Goal: Information Seeking & Learning: Learn about a topic

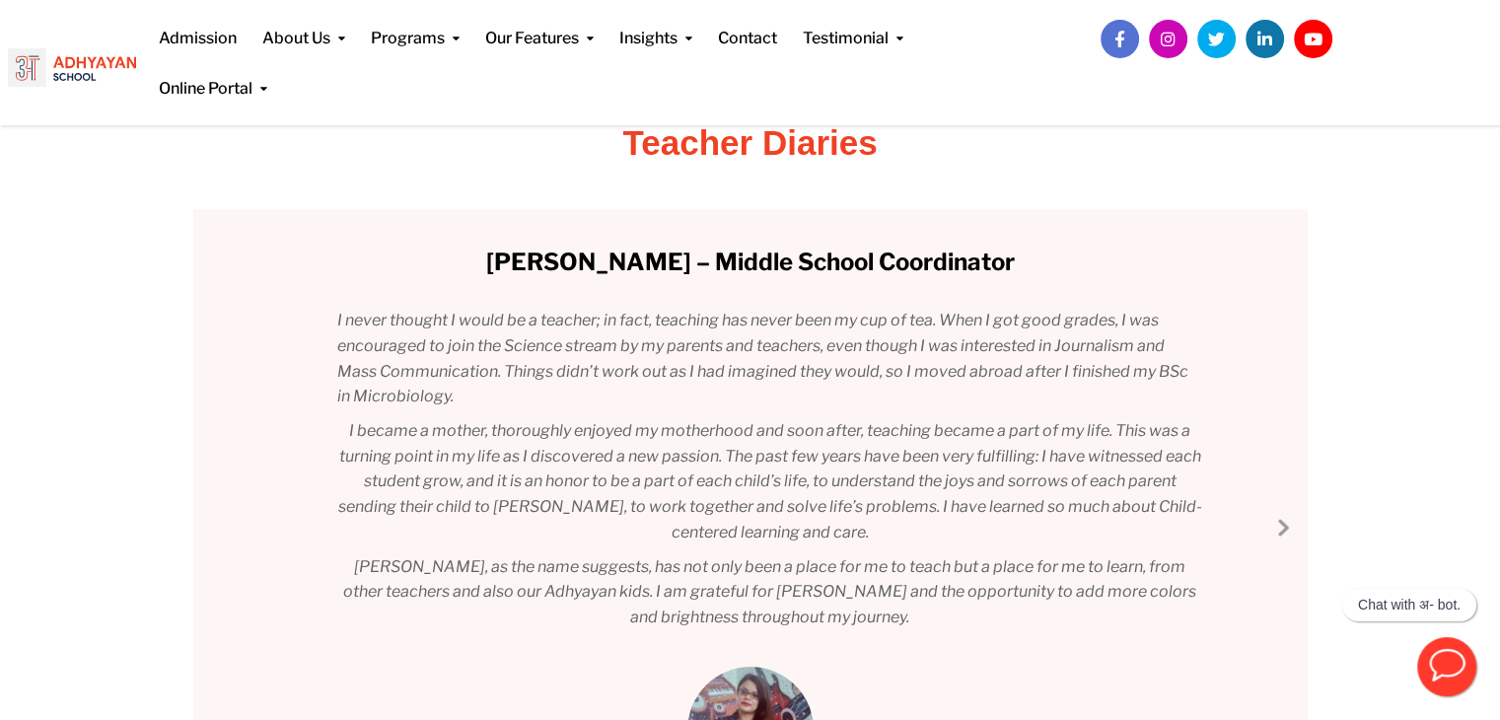
scroll to position [188, 0]
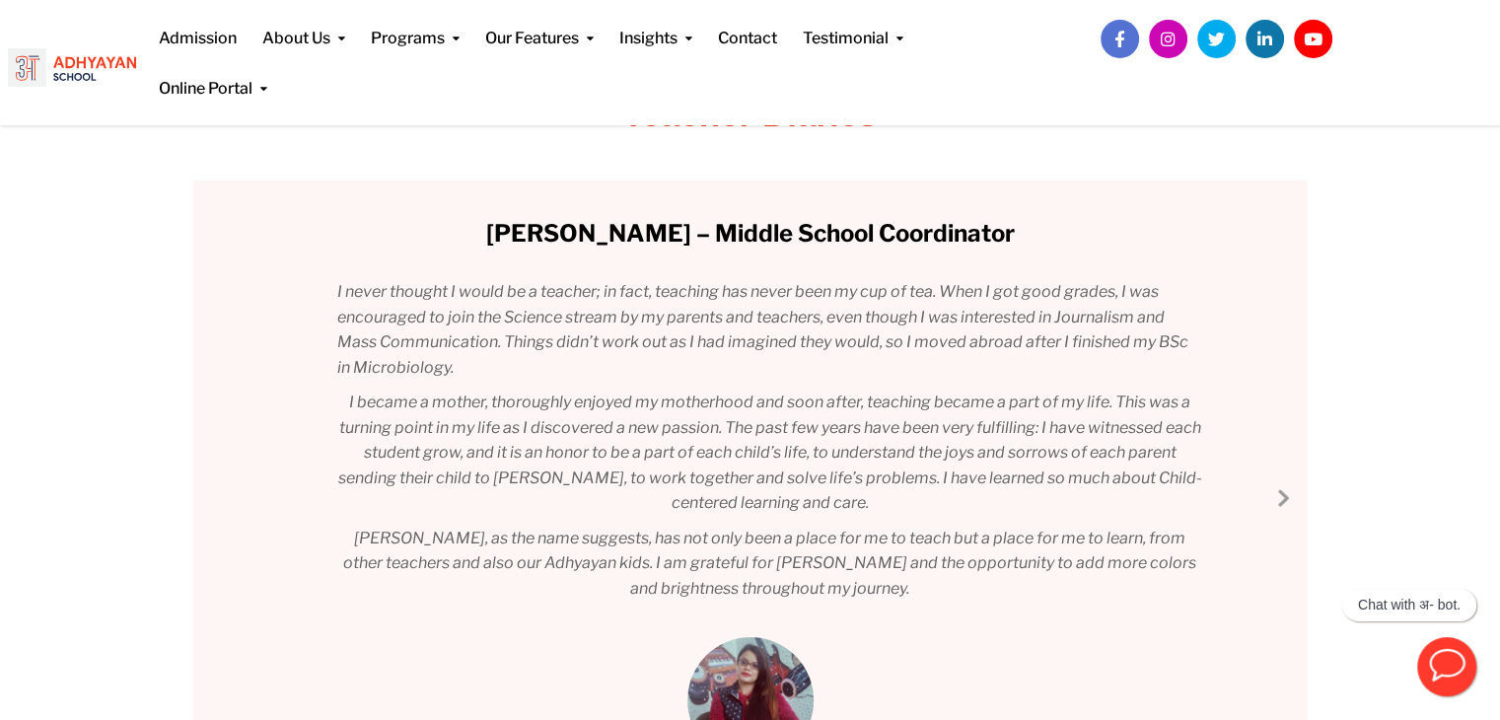
click at [1280, 494] on link "Next Slide" at bounding box center [1283, 497] width 24 height 24
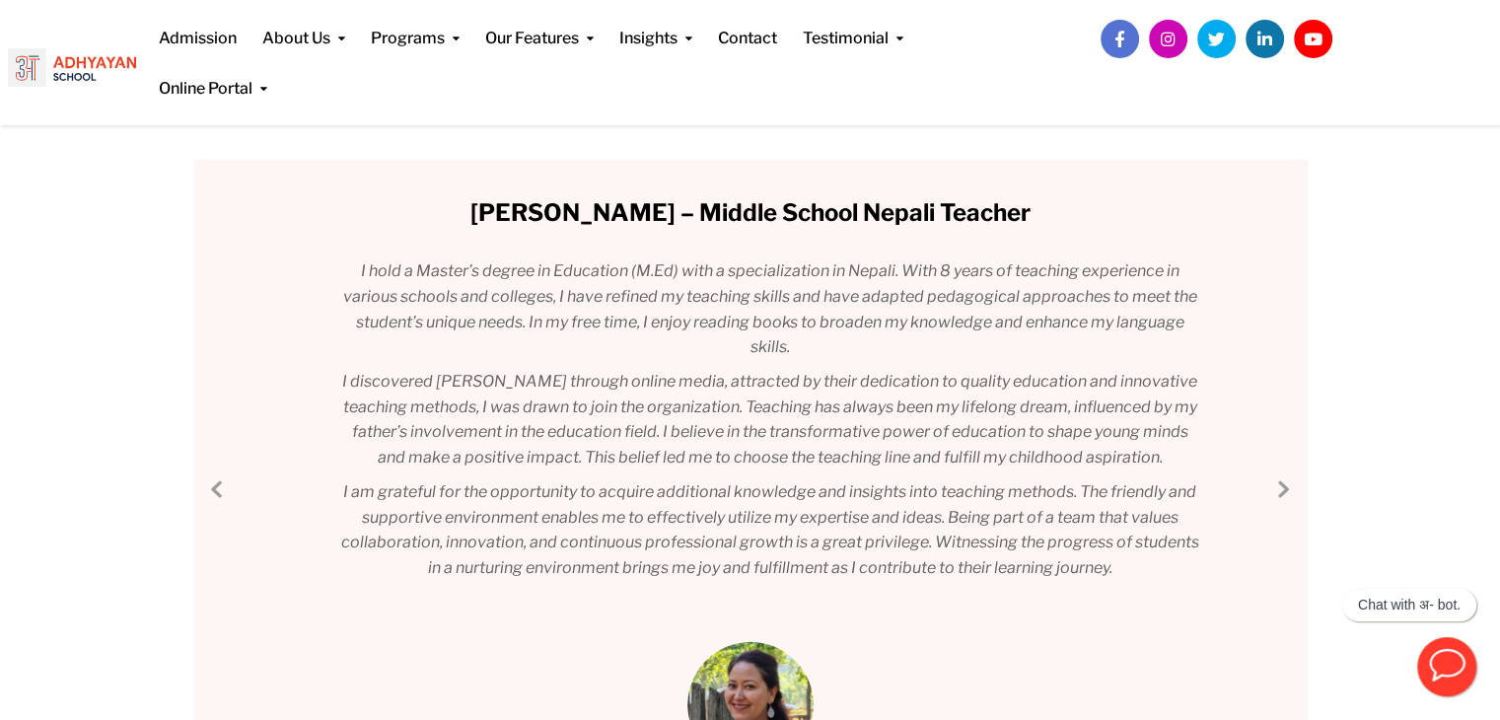
scroll to position [205, 0]
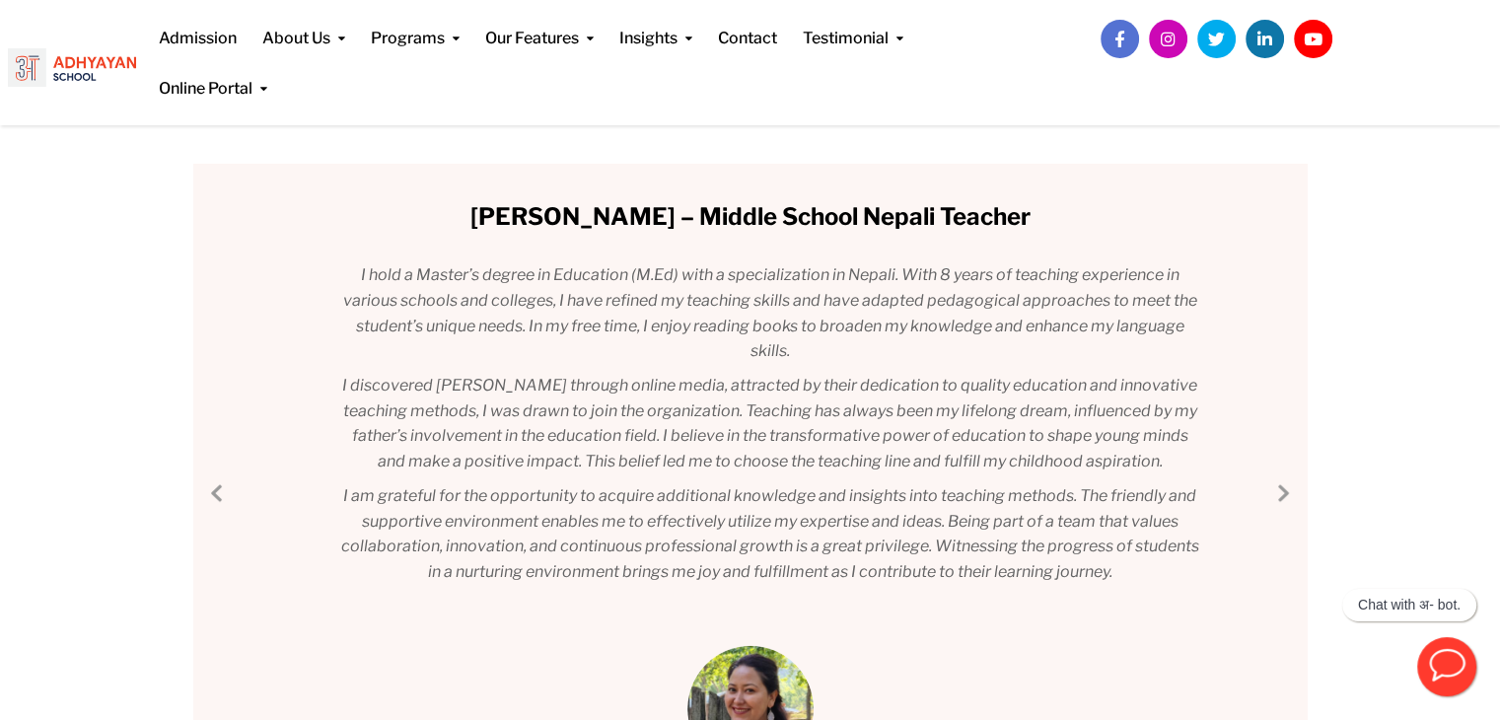
click at [1274, 489] on link "Next Slide" at bounding box center [1283, 492] width 24 height 24
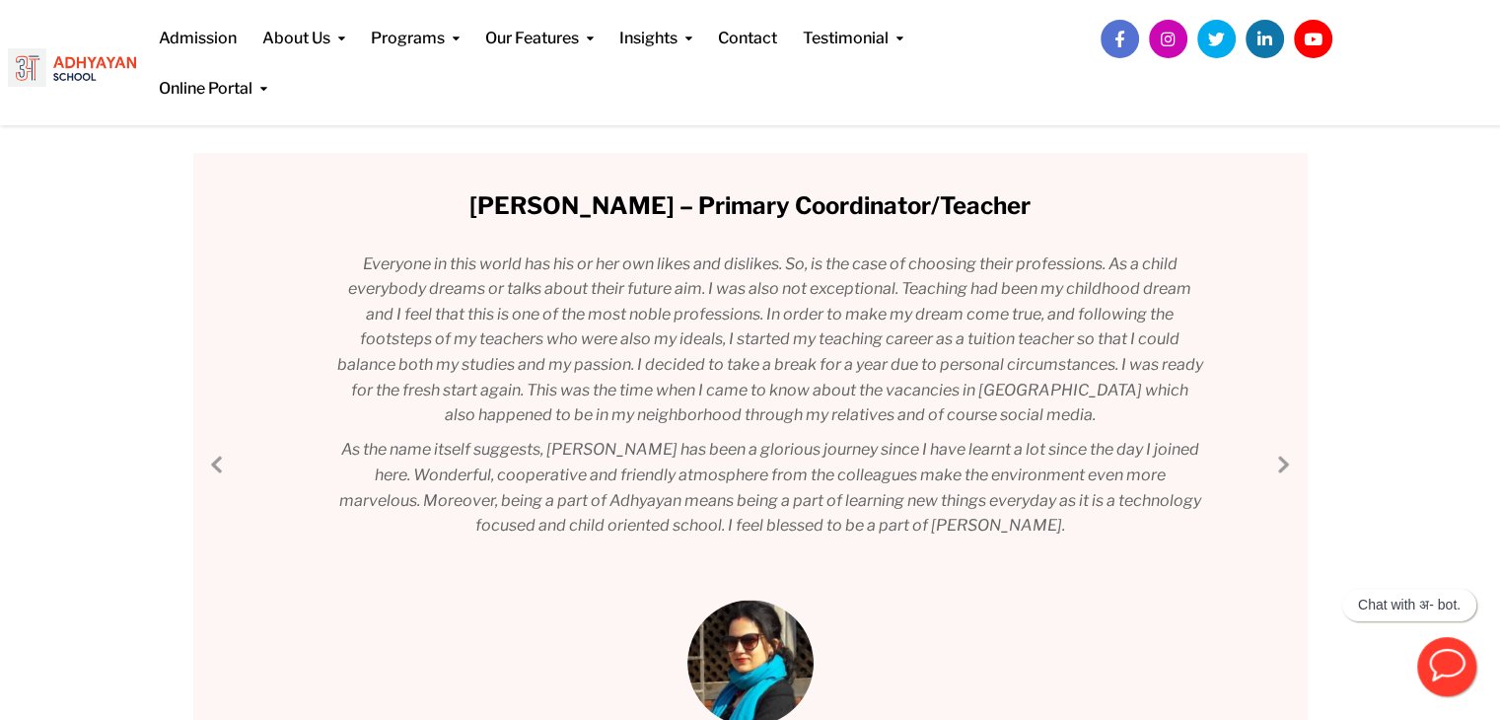
scroll to position [218, 0]
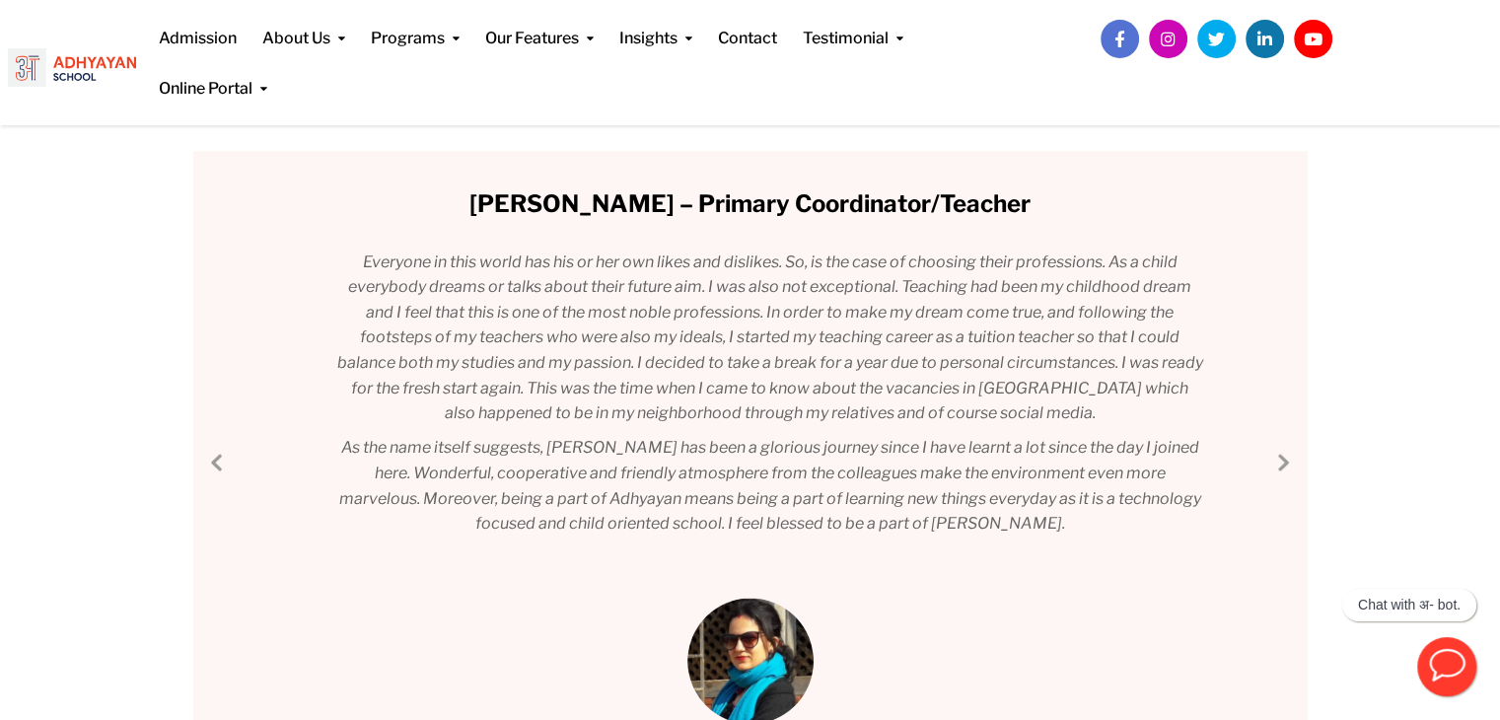
click at [1282, 462] on link "Next Slide" at bounding box center [1283, 462] width 24 height 24
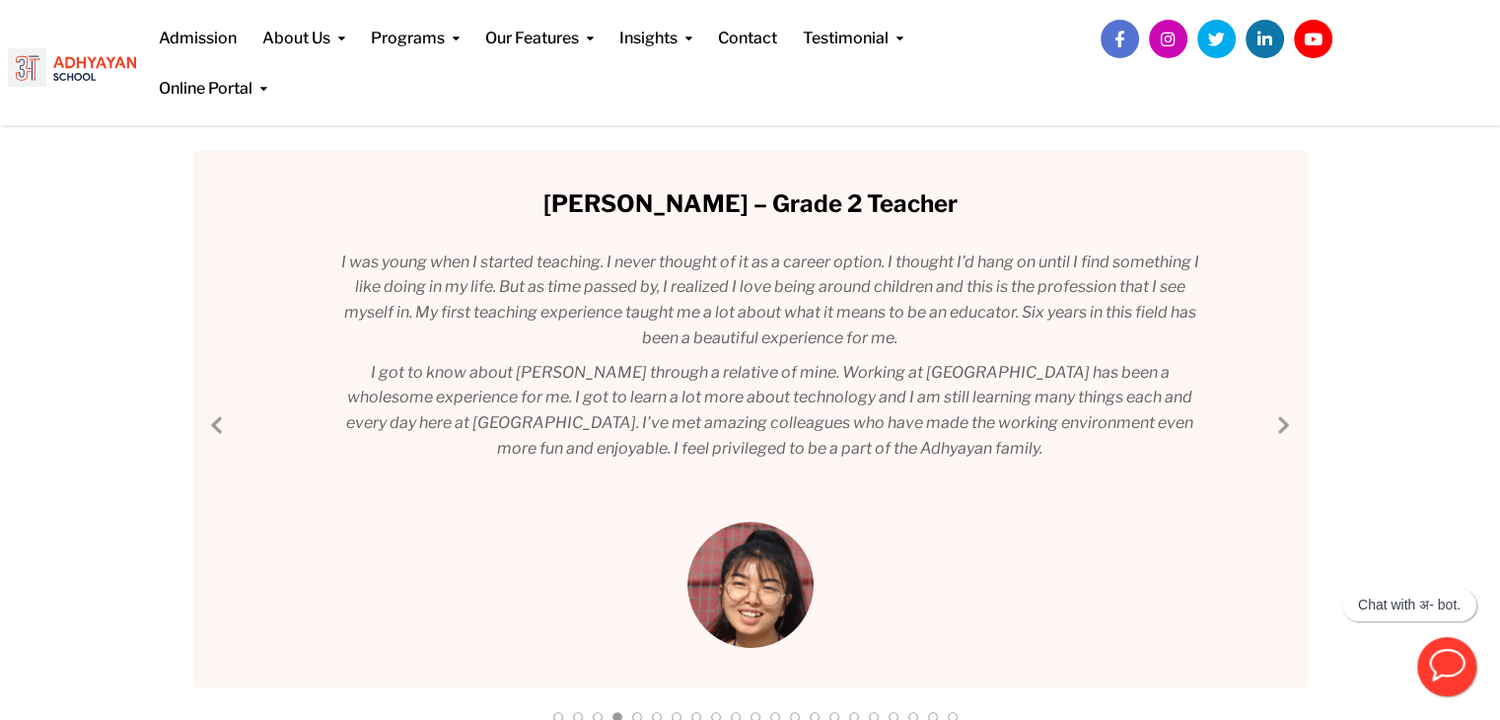
click at [1273, 433] on link "Next Slide" at bounding box center [1283, 424] width 24 height 24
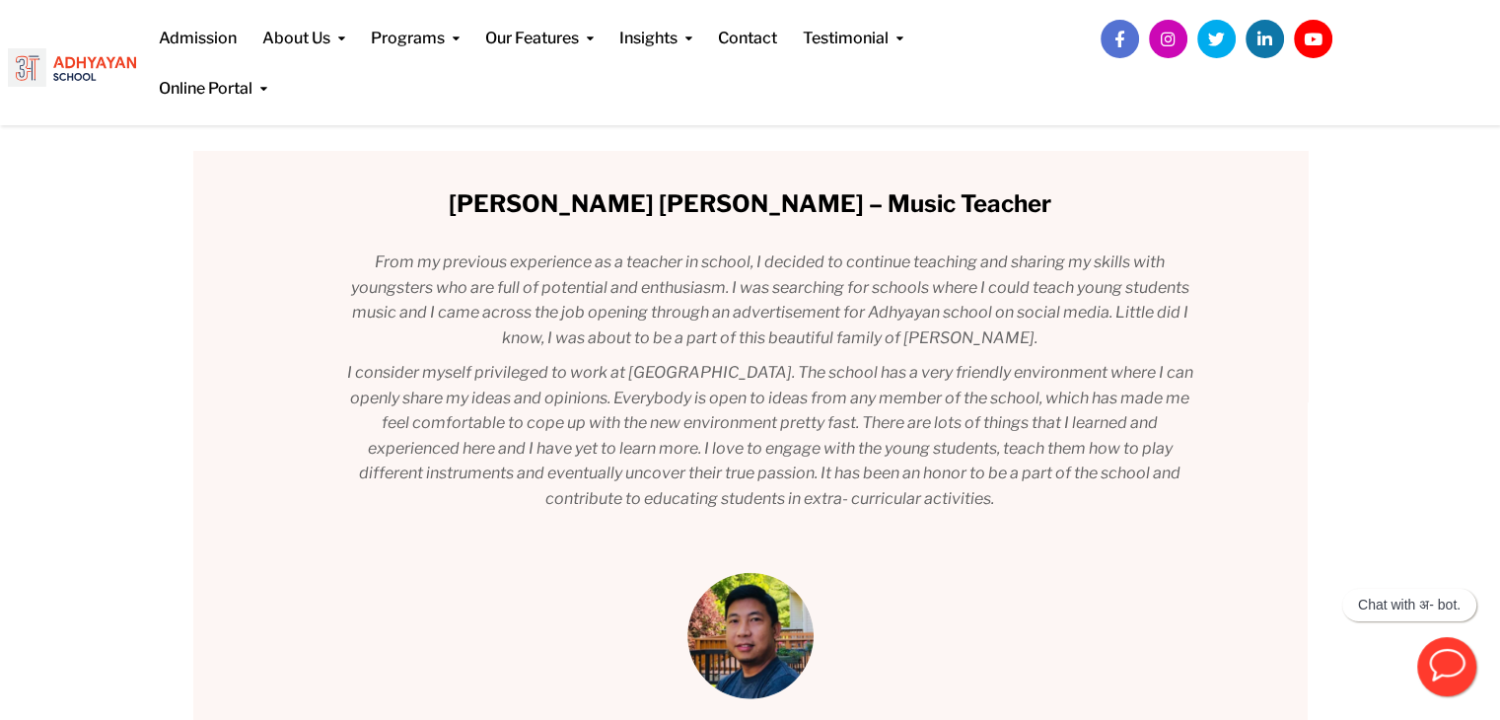
click at [1273, 433] on div "[PERSON_NAME] – Middle School Coordinator I never thought I would be a teacher;…" at bounding box center [750, 445] width 1114 height 588
click at [1278, 447] on link "Next Slide" at bounding box center [1283, 449] width 24 height 24
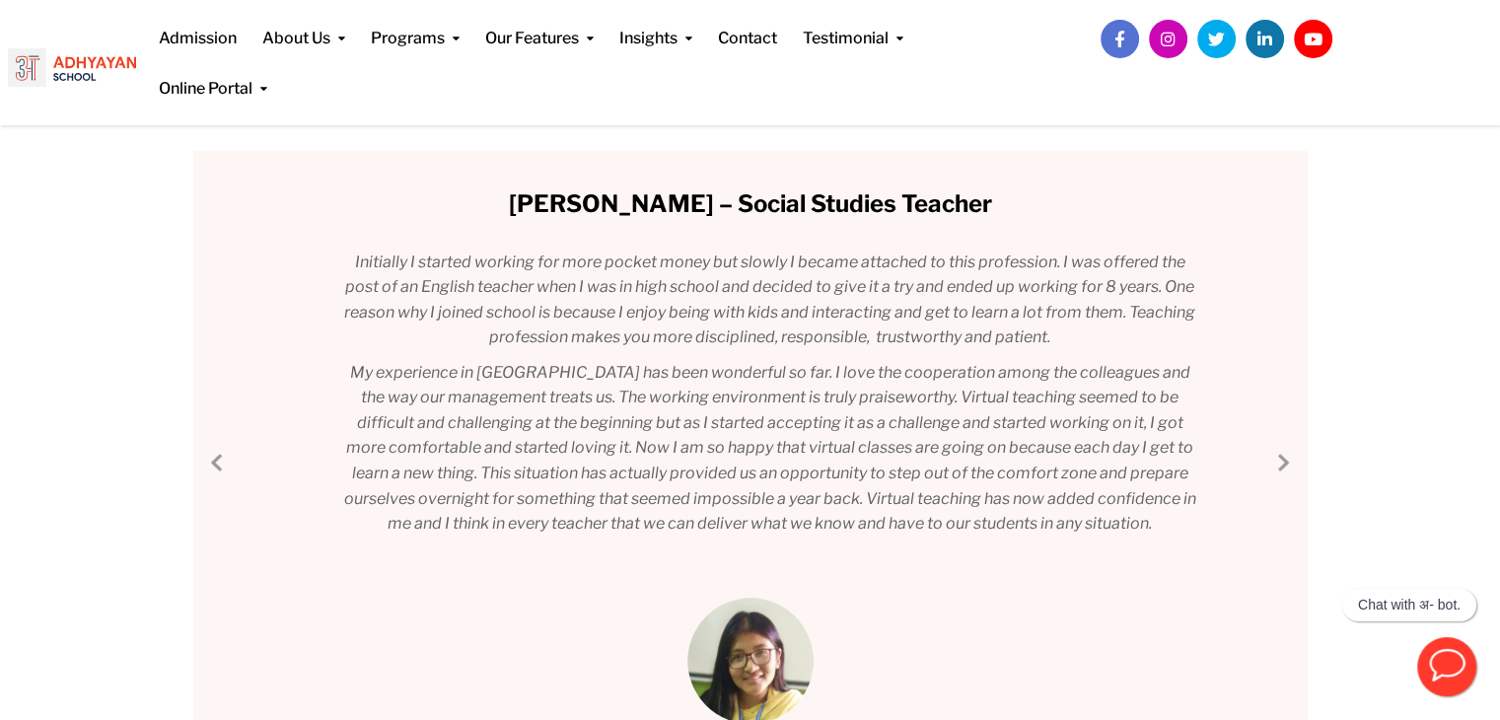
click at [1278, 447] on div "[PERSON_NAME] – Middle School Coordinator I never thought I would be a teacher;…" at bounding box center [750, 457] width 1114 height 612
click at [1278, 462] on link "Next Slide" at bounding box center [1283, 462] width 24 height 24
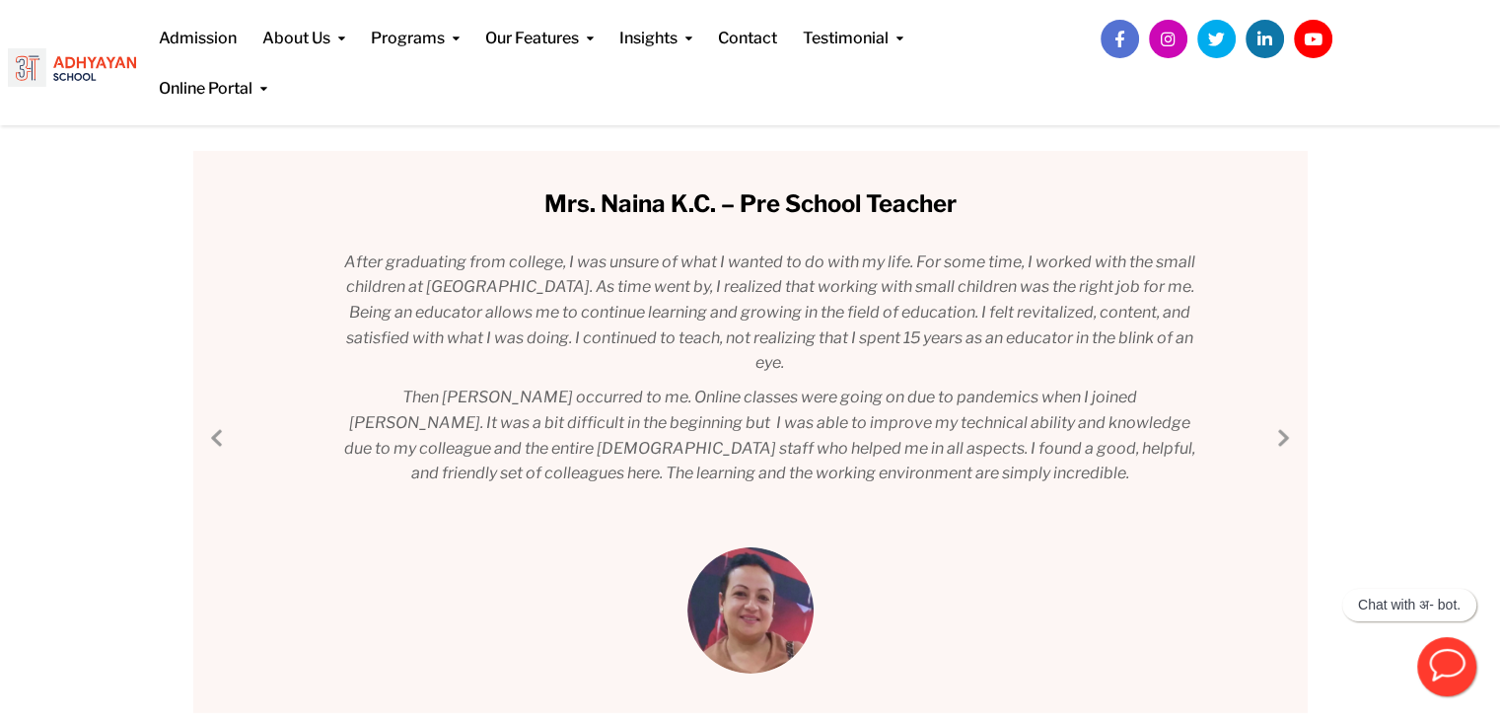
click at [1290, 431] on link "Next Slide" at bounding box center [1283, 437] width 24 height 24
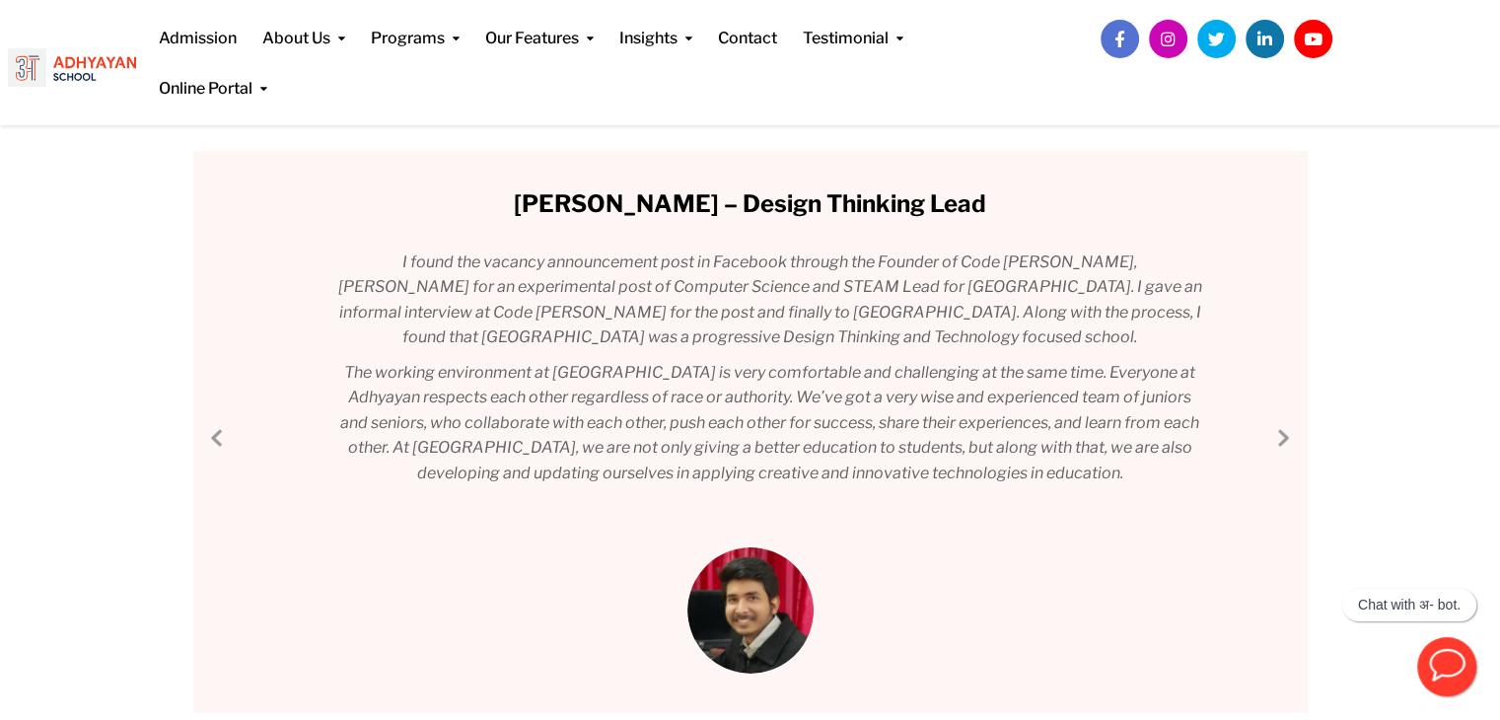
click at [1290, 431] on link "Next Slide" at bounding box center [1283, 437] width 24 height 24
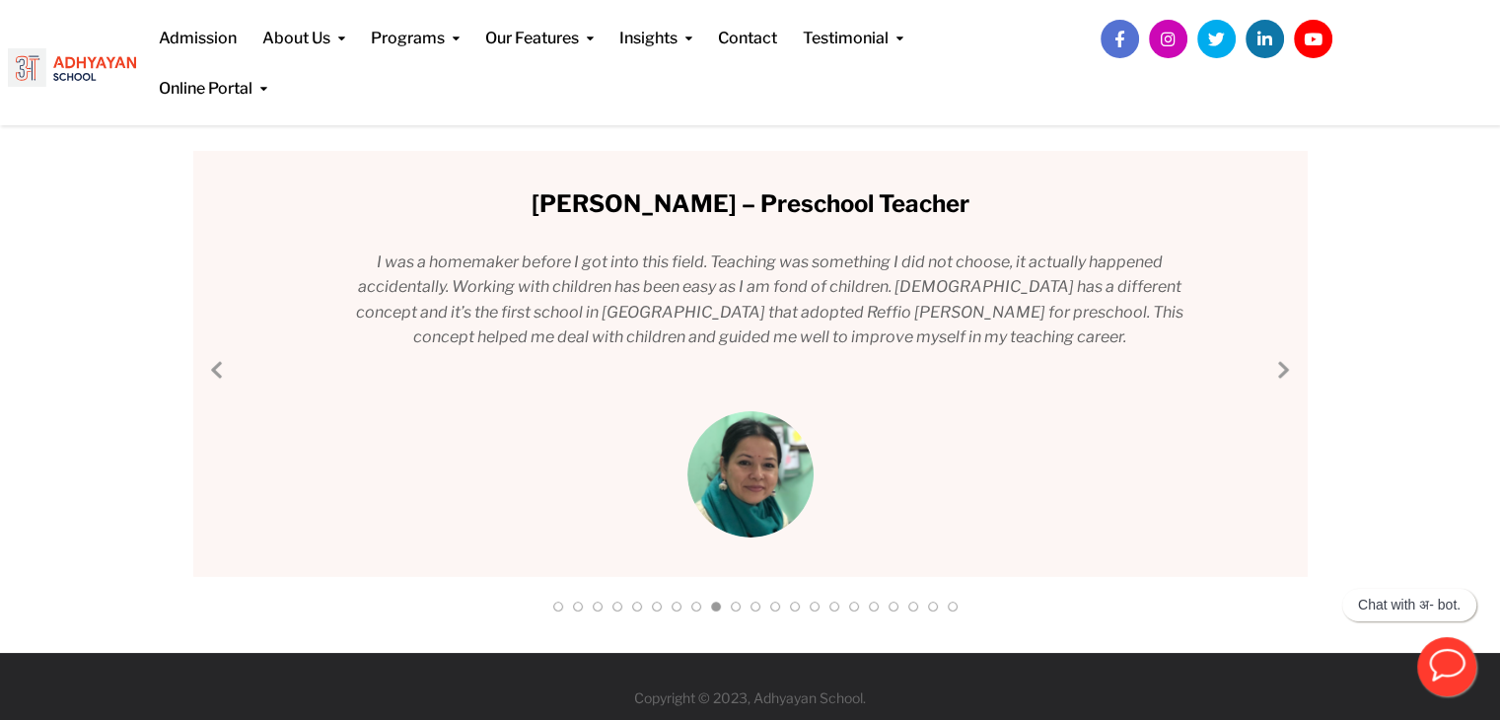
scroll to position [177, 0]
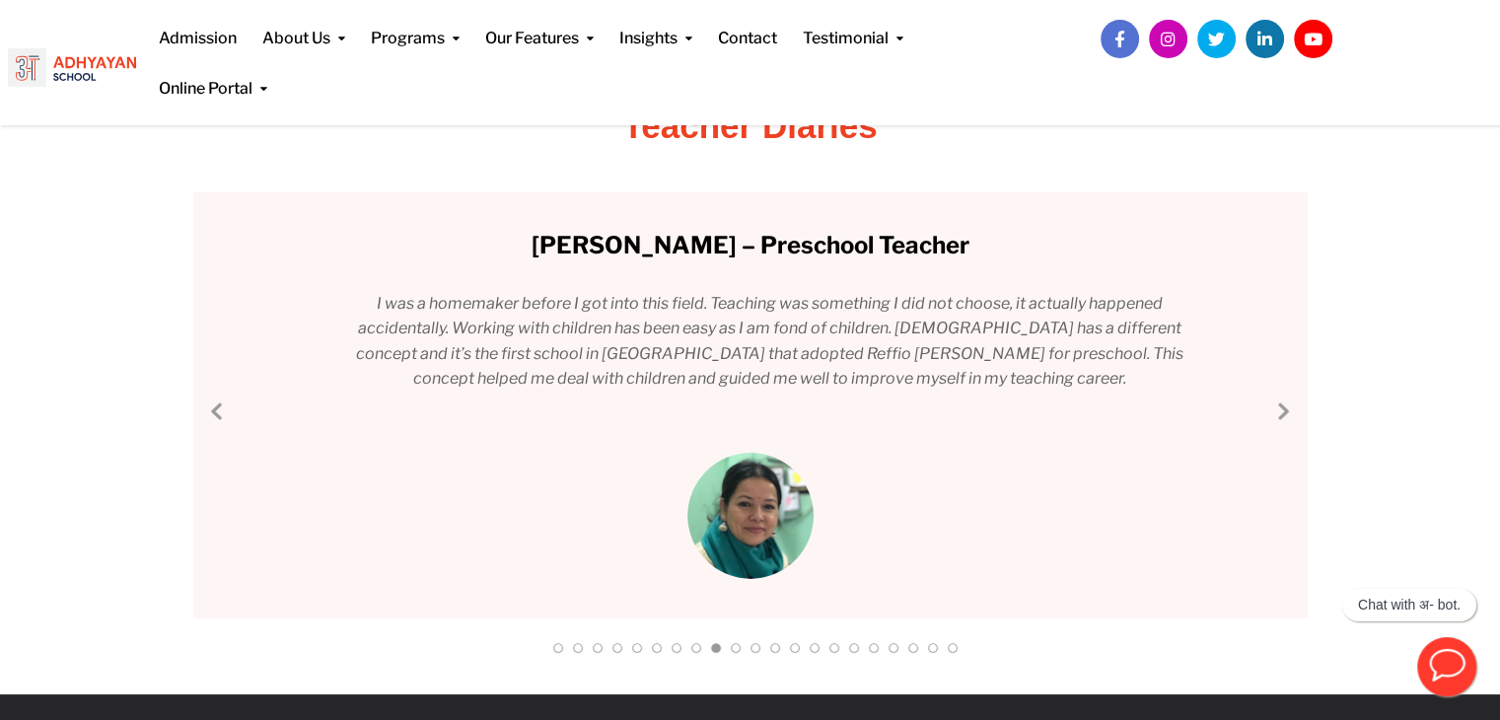
click at [1290, 431] on div "[PERSON_NAME] – Middle School Coordinator I never thought I would be a teacher;…" at bounding box center [750, 405] width 1114 height 426
click at [1276, 418] on link "Next Slide" at bounding box center [1283, 410] width 24 height 24
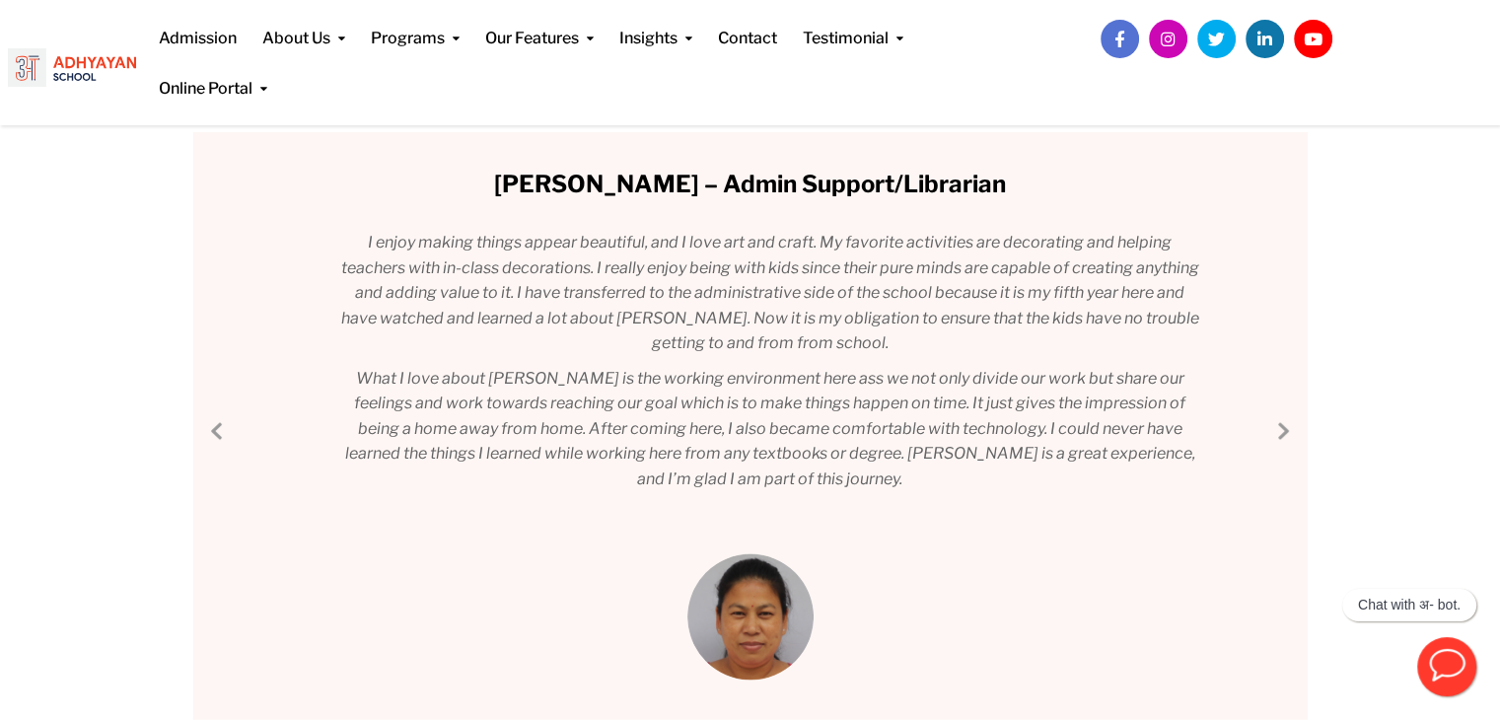
scroll to position [237, 0]
click at [1278, 433] on link "Next Slide" at bounding box center [1283, 430] width 24 height 24
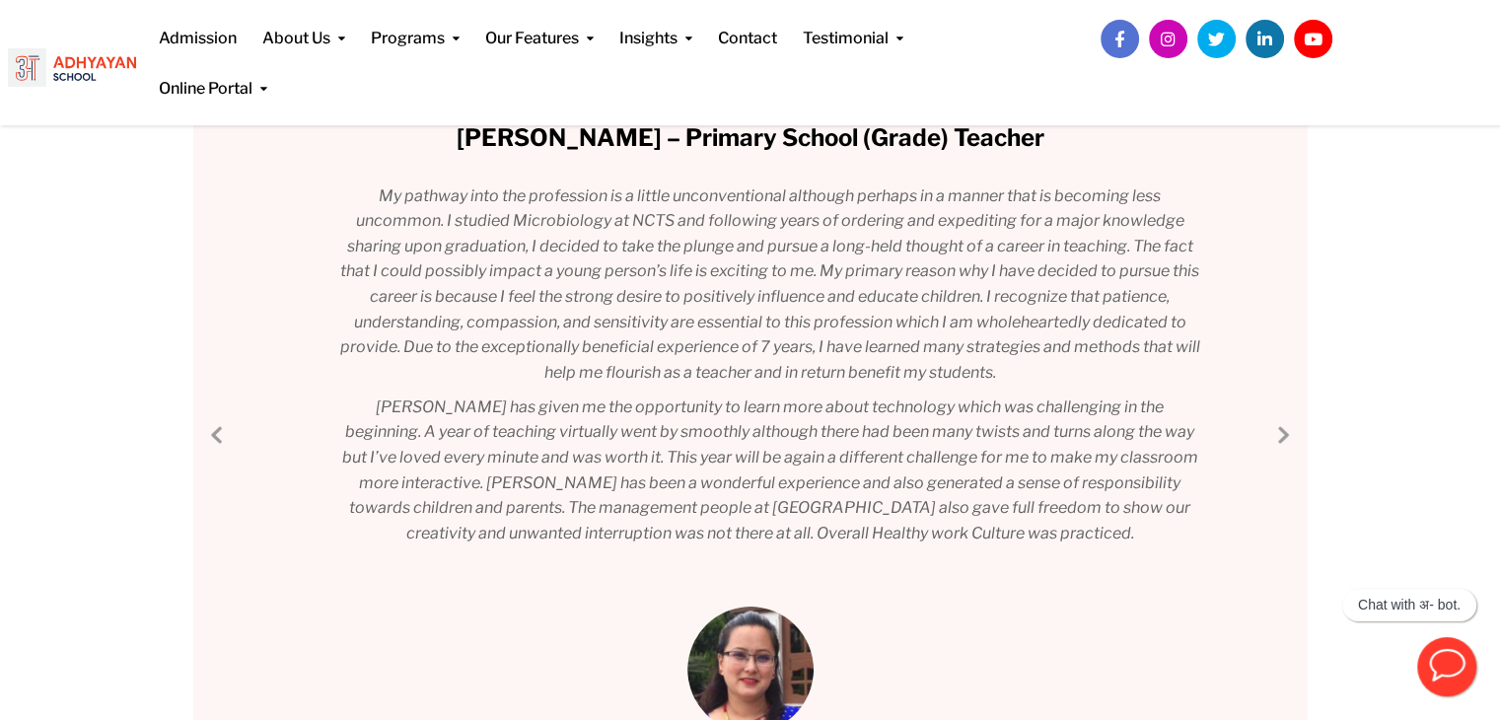
scroll to position [284, 0]
click at [1286, 432] on link "Next Slide" at bounding box center [1283, 434] width 24 height 24
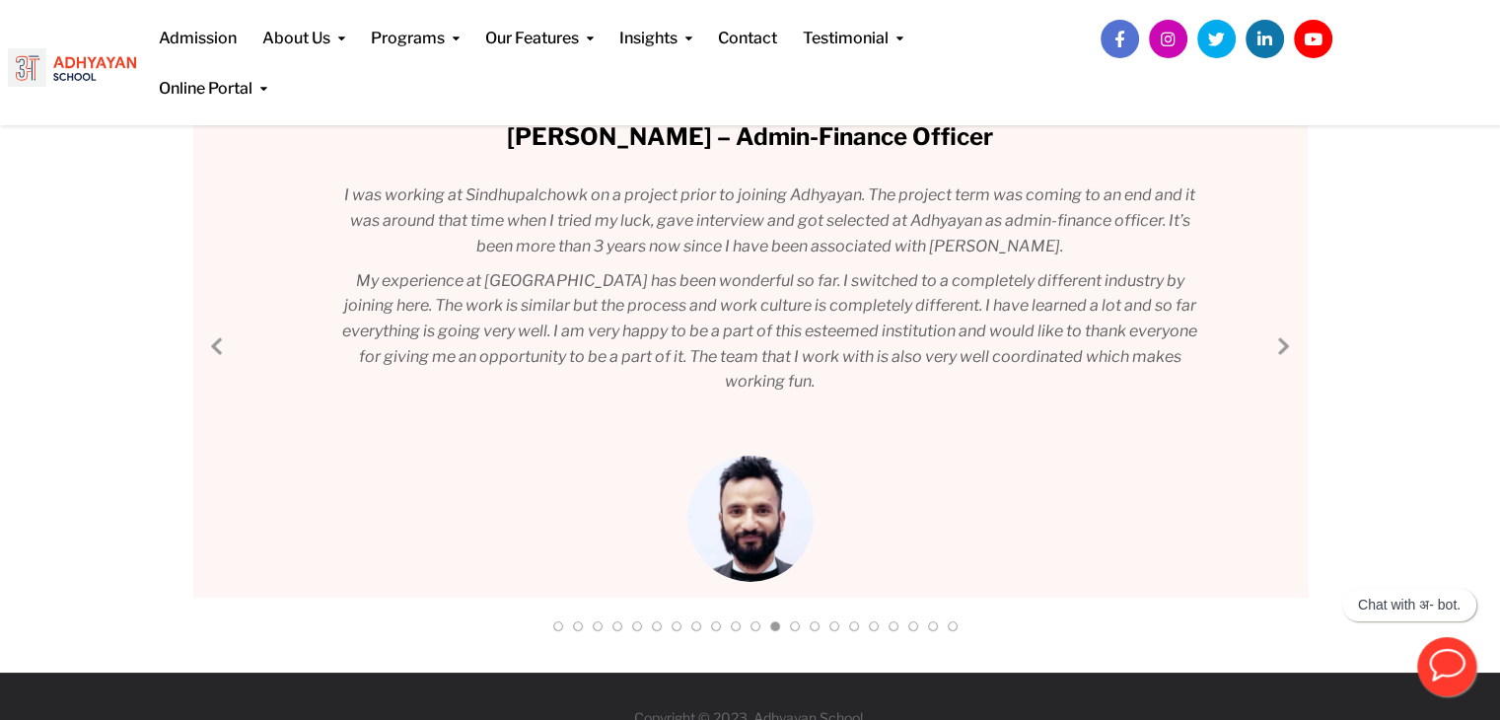
click at [1290, 348] on link "Next Slide" at bounding box center [1283, 345] width 24 height 24
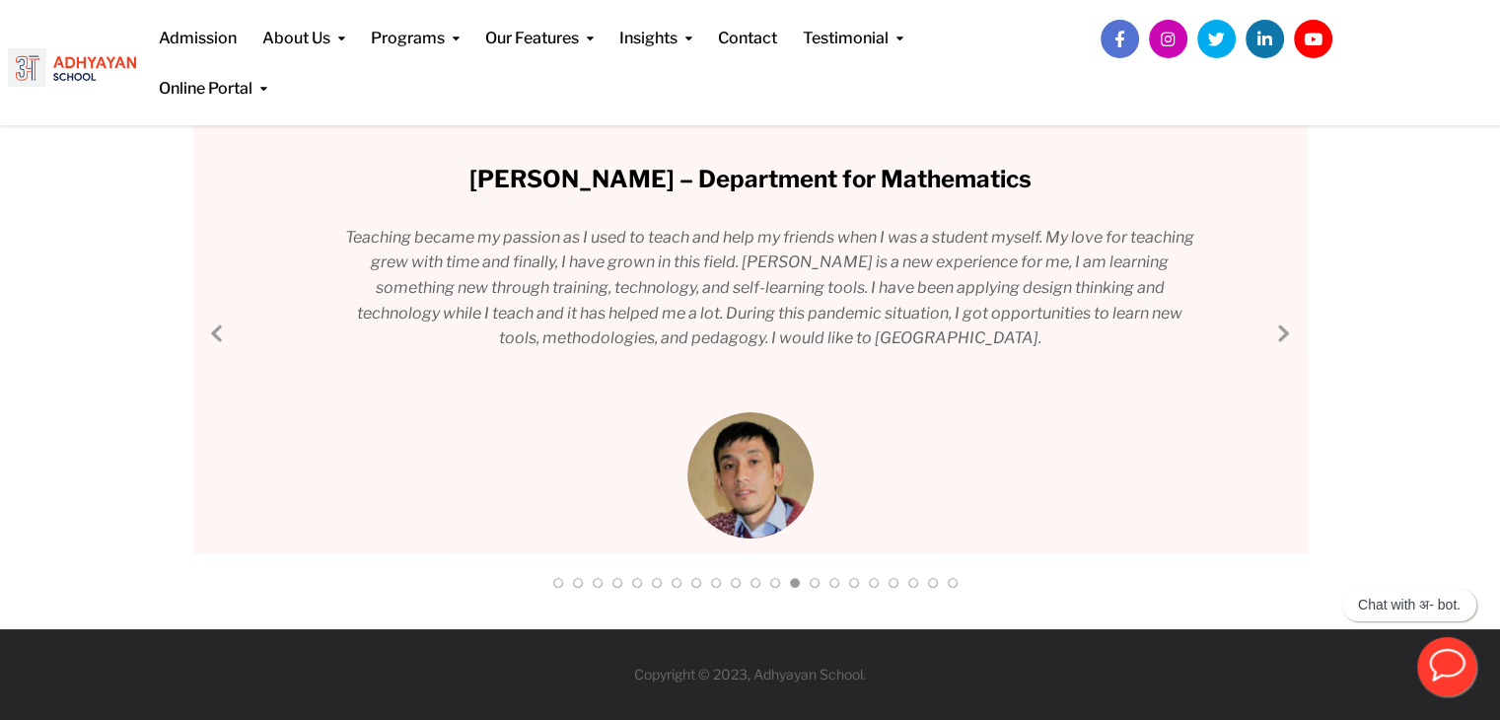
scroll to position [201, 0]
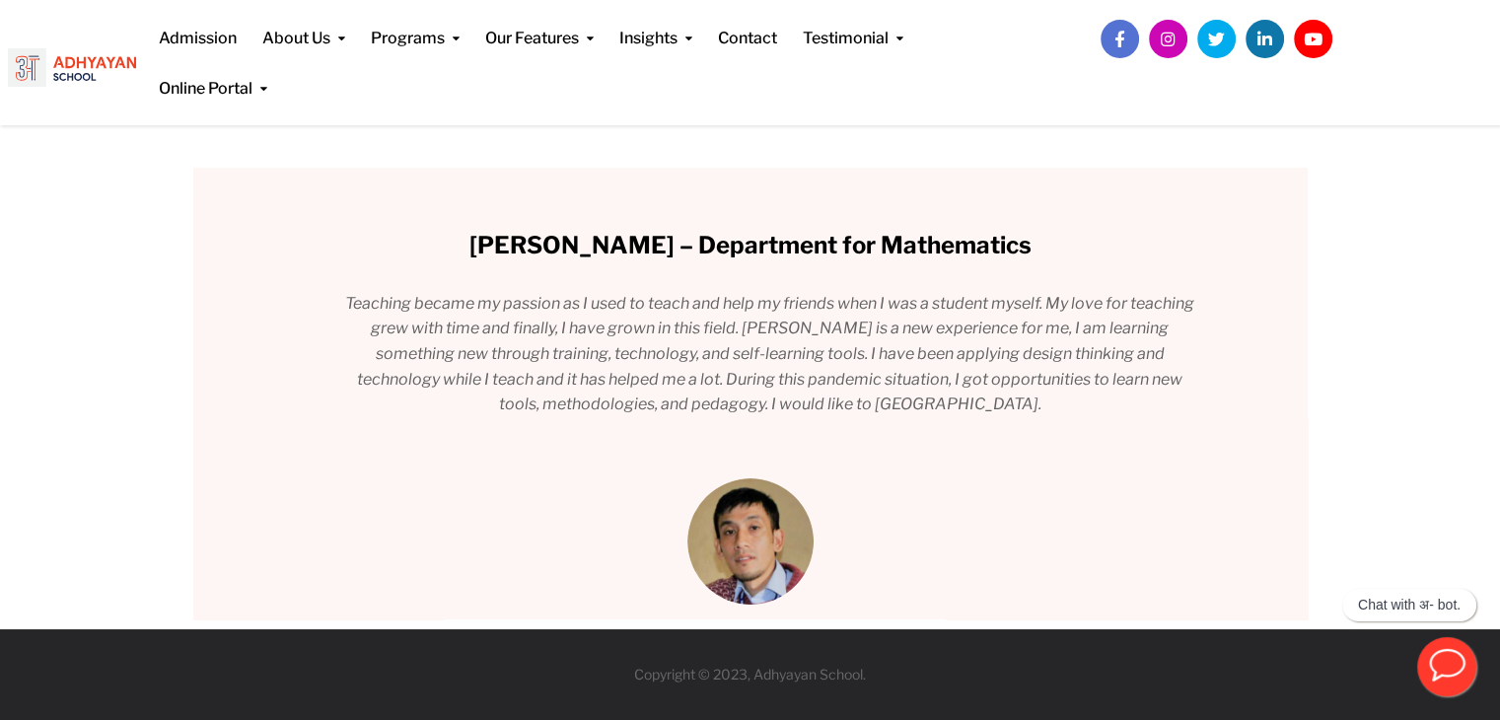
click at [1290, 348] on div "[PERSON_NAME] – Middle School Coordinator I never thought I would be a teacher;…" at bounding box center [750, 394] width 1114 height 452
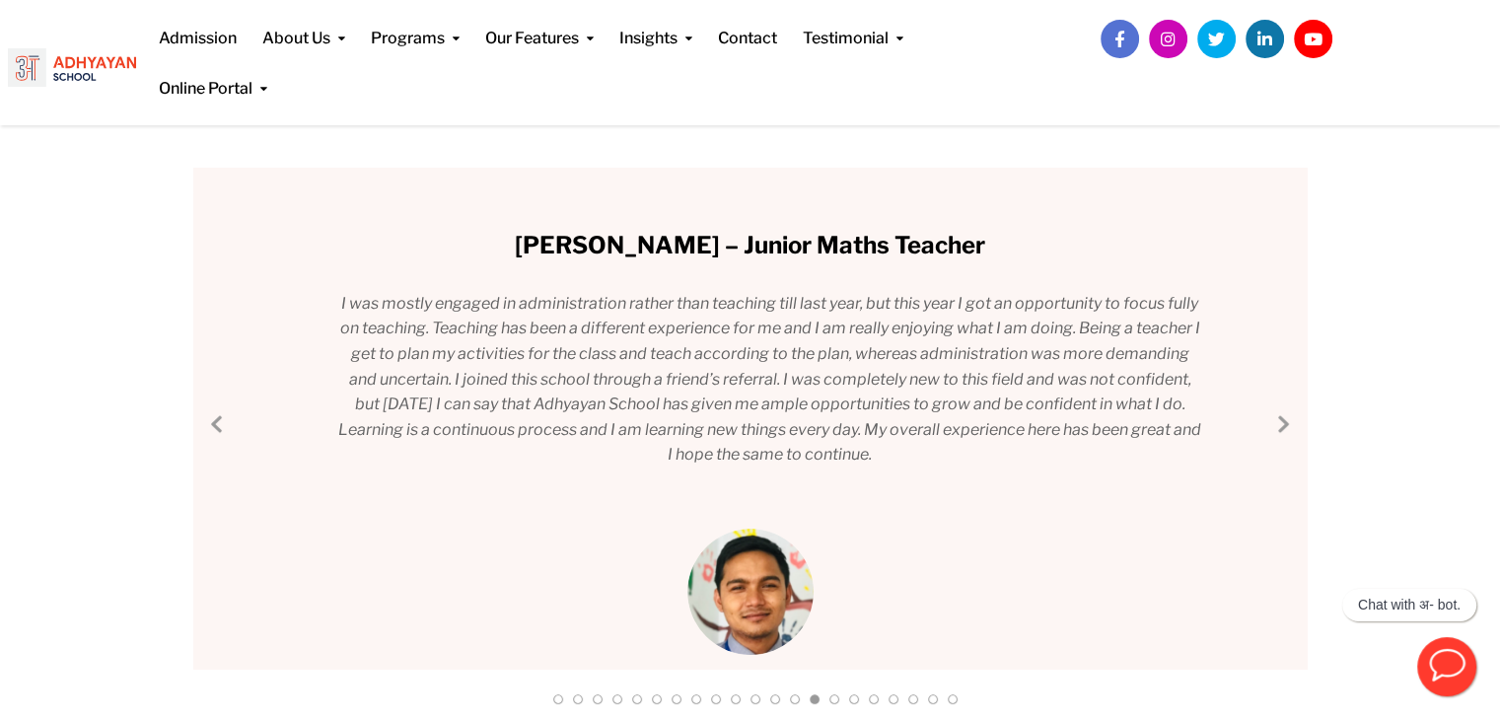
click at [217, 429] on link "Previous Slide" at bounding box center [218, 423] width 24 height 24
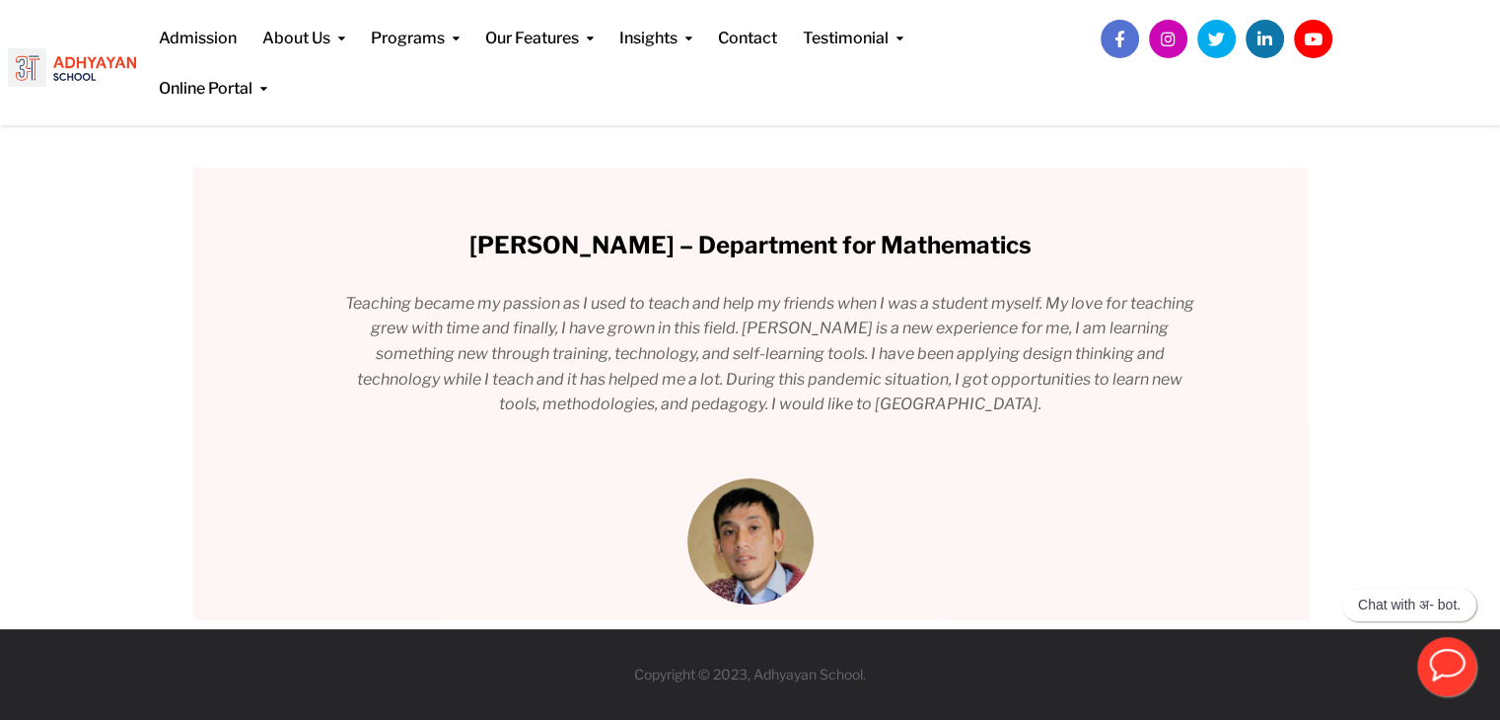
click at [1268, 401] on div "[PERSON_NAME] – Middle School Coordinator I never thought I would be a teacher;…" at bounding box center [750, 394] width 1114 height 452
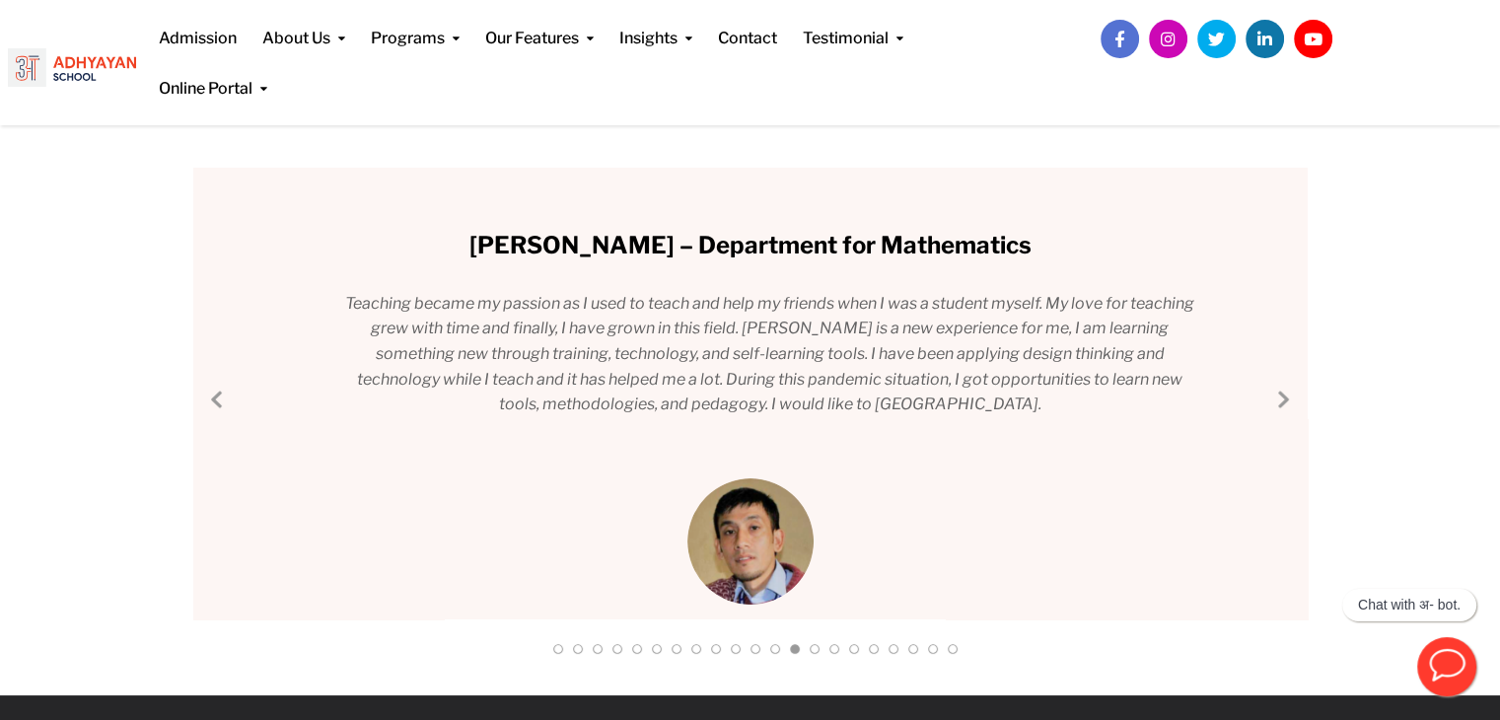
click at [1282, 401] on link "Next Slide" at bounding box center [1283, 399] width 24 height 24
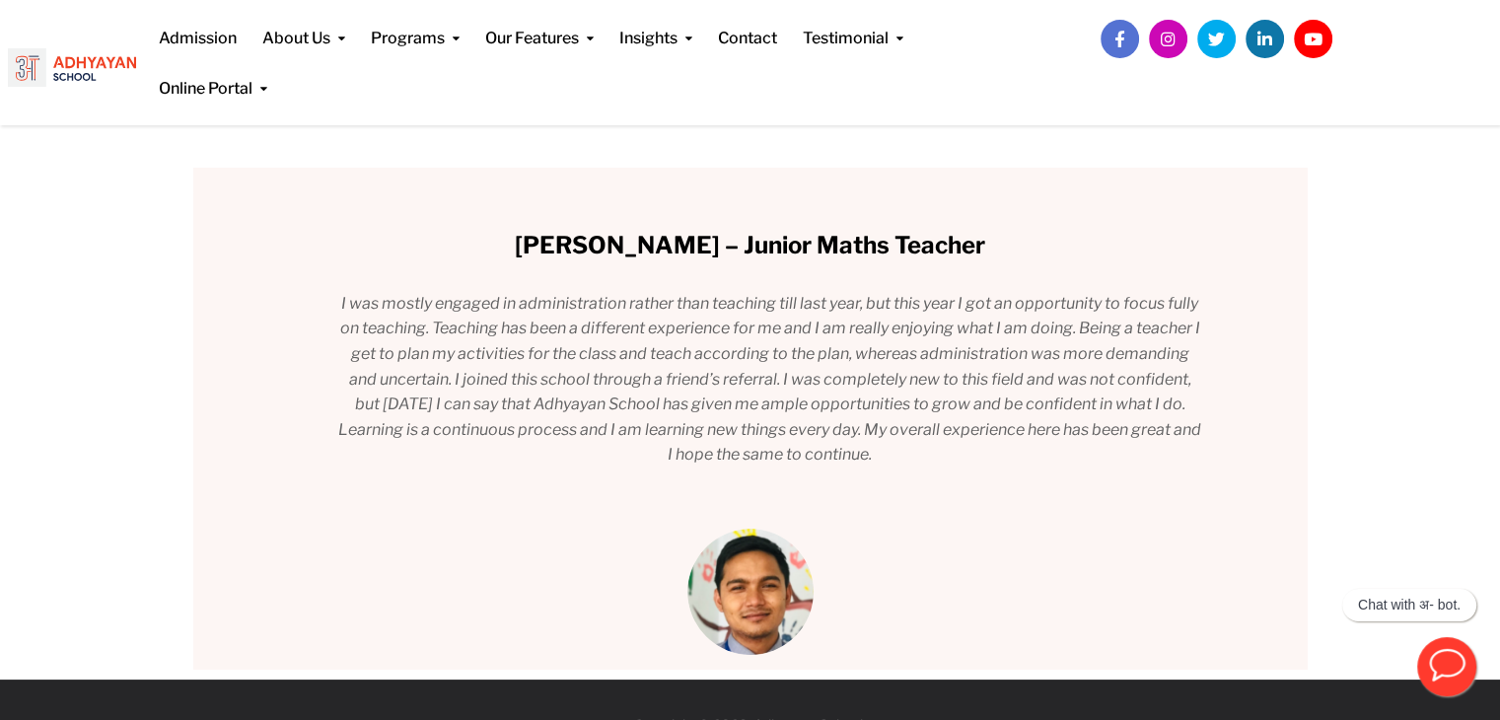
click at [1282, 401] on div "[PERSON_NAME] – Middle School Coordinator I never thought I would be a teacher;…" at bounding box center [750, 419] width 1114 height 502
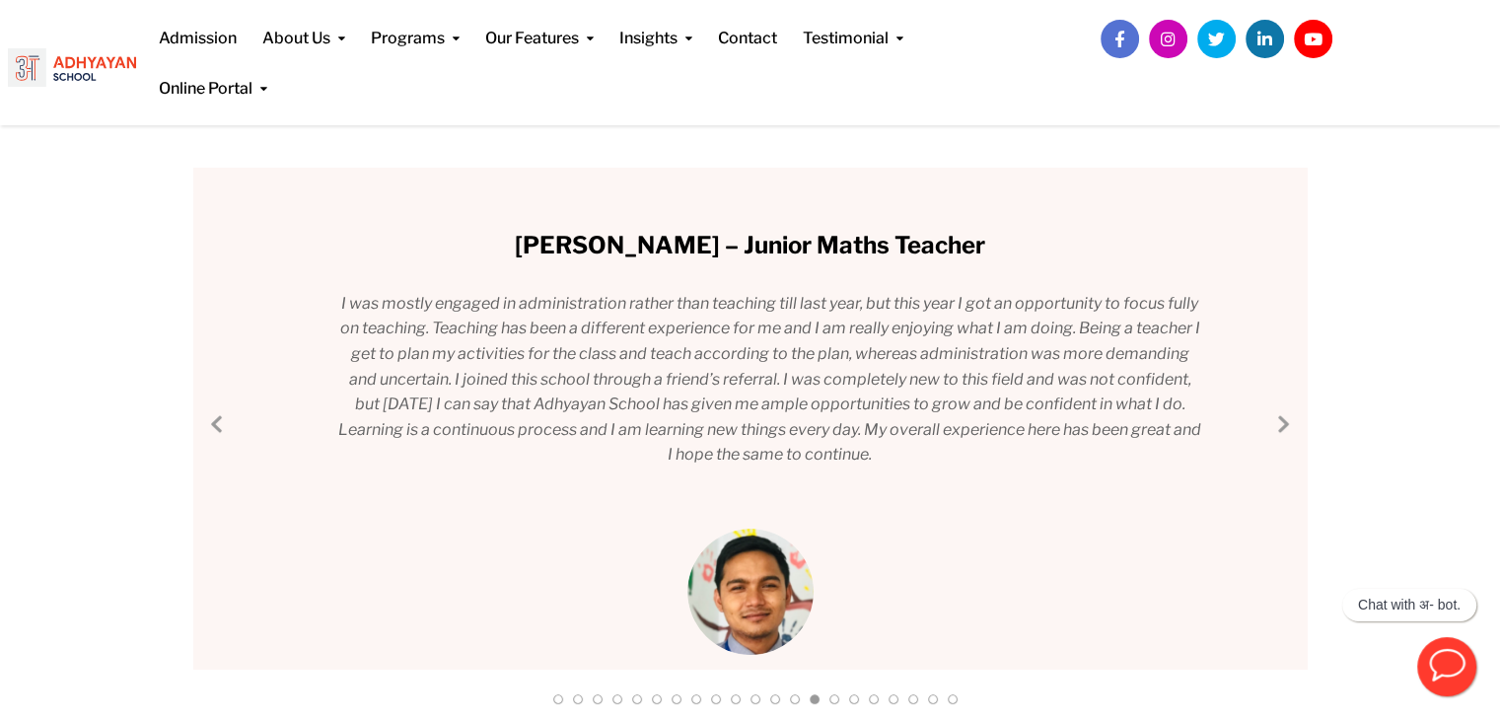
click at [1285, 421] on link "Next Slide" at bounding box center [1283, 423] width 24 height 24
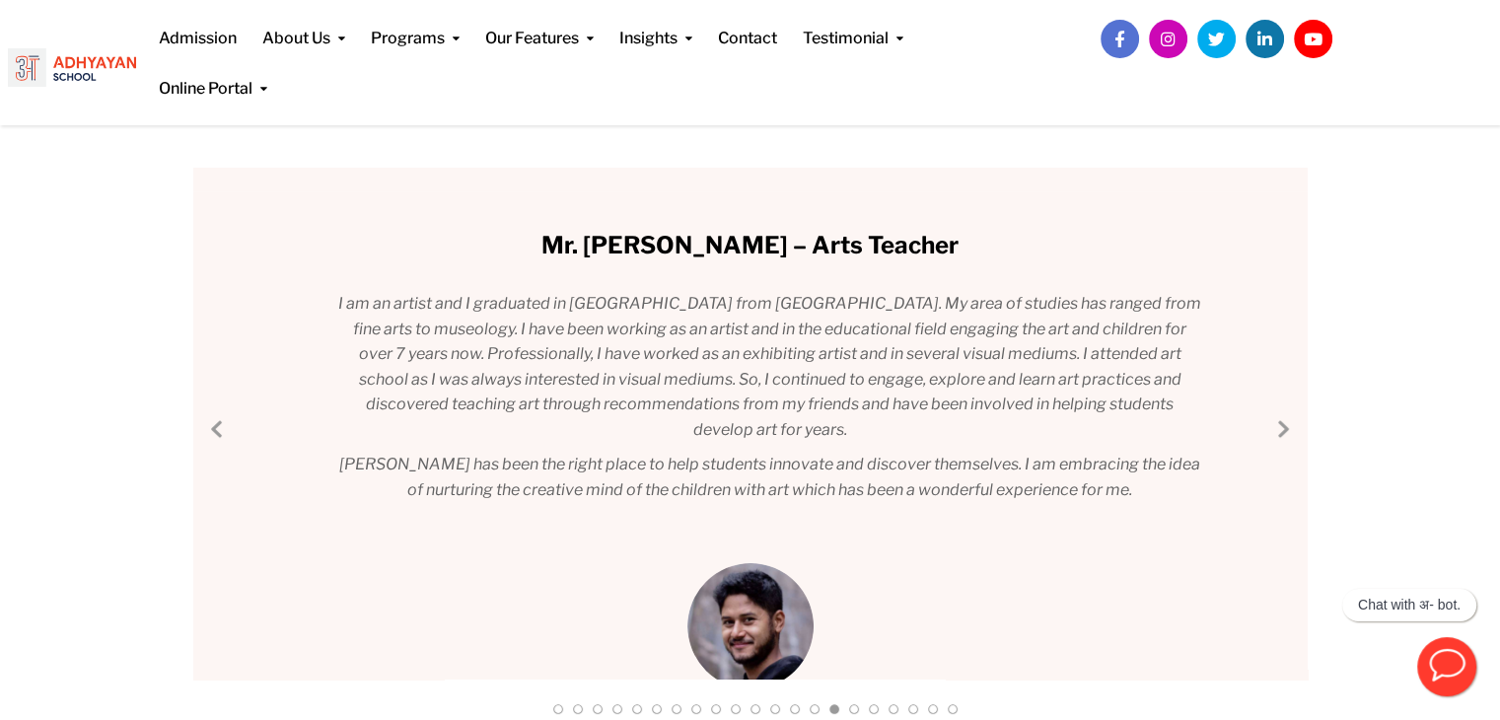
click at [1285, 421] on link "Next Slide" at bounding box center [1283, 428] width 24 height 24
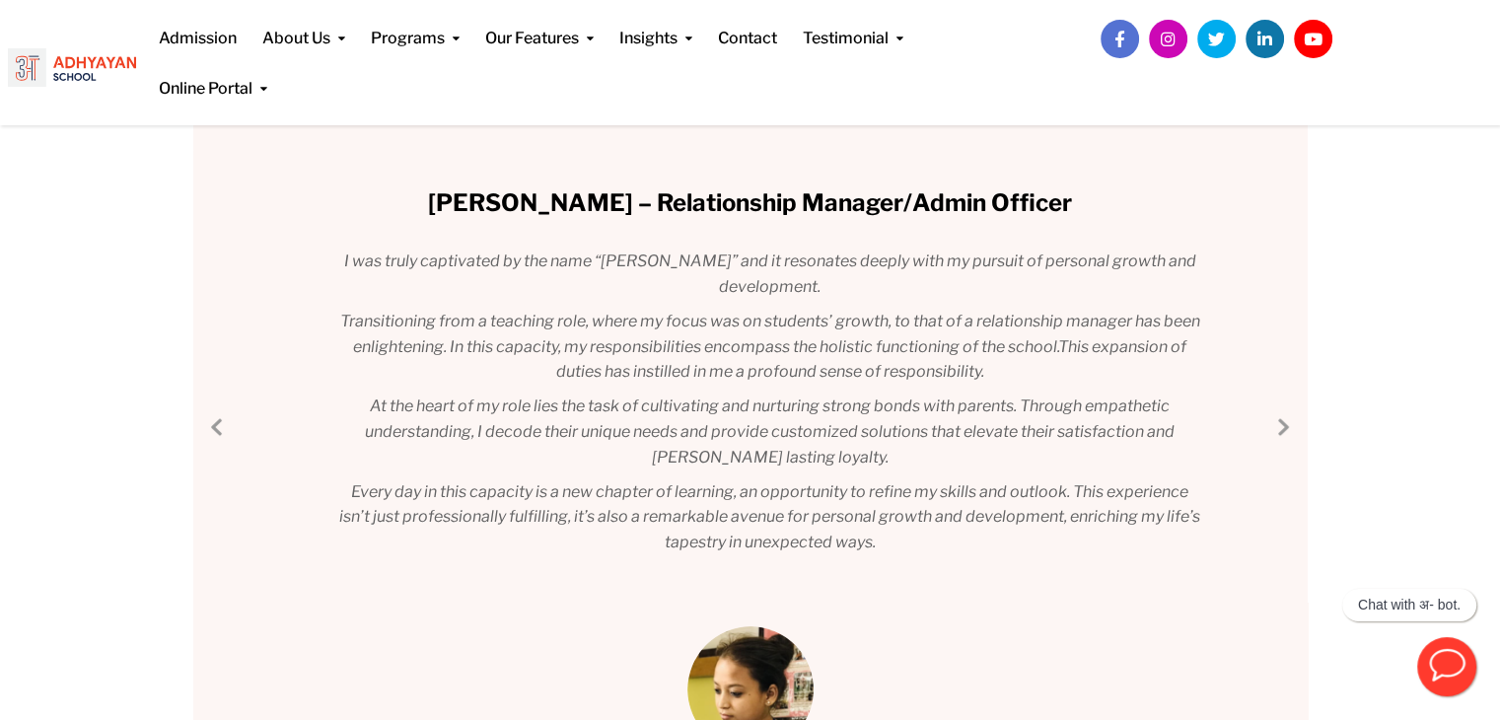
scroll to position [265, 0]
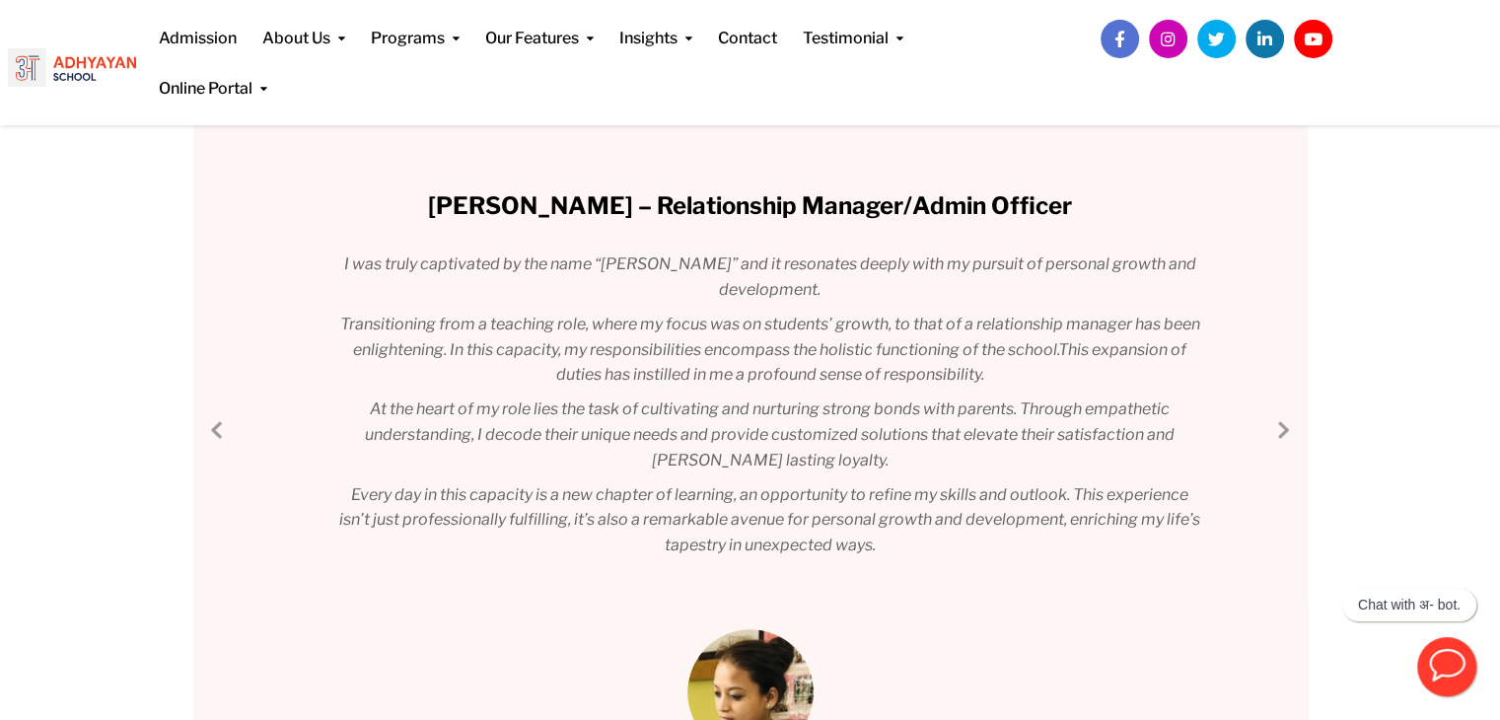
click at [1278, 434] on link "Next Slide" at bounding box center [1283, 429] width 24 height 24
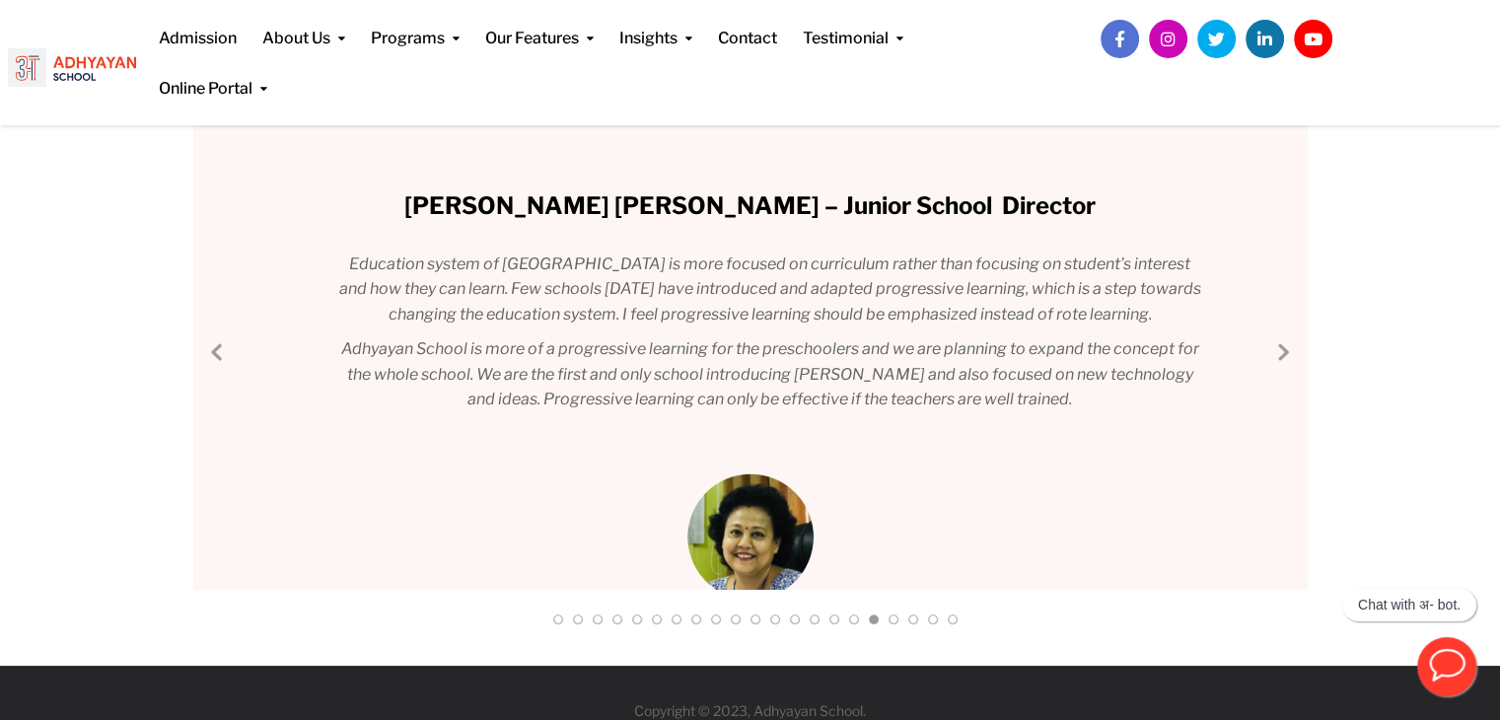
click at [1284, 339] on link "Next Slide" at bounding box center [1283, 351] width 24 height 24
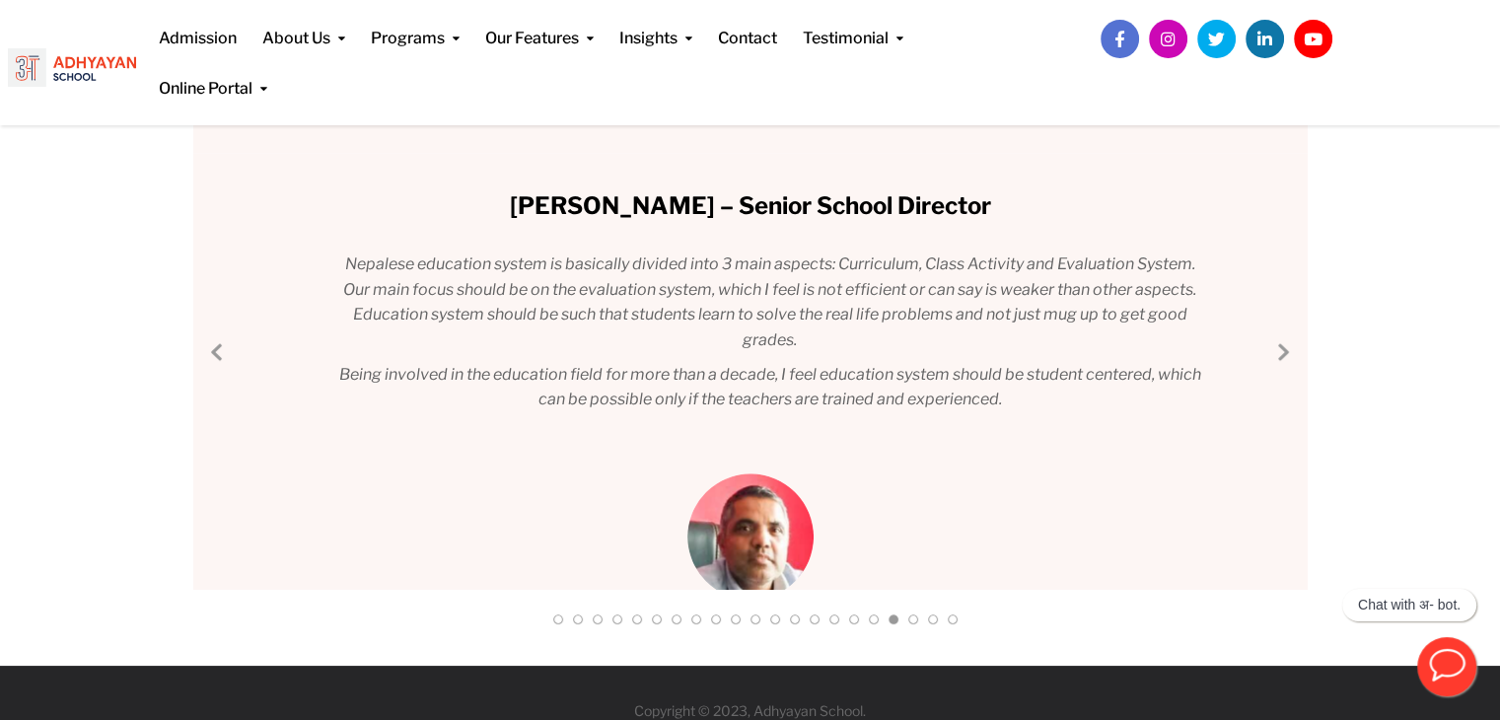
click at [1284, 339] on link "Next Slide" at bounding box center [1283, 351] width 24 height 24
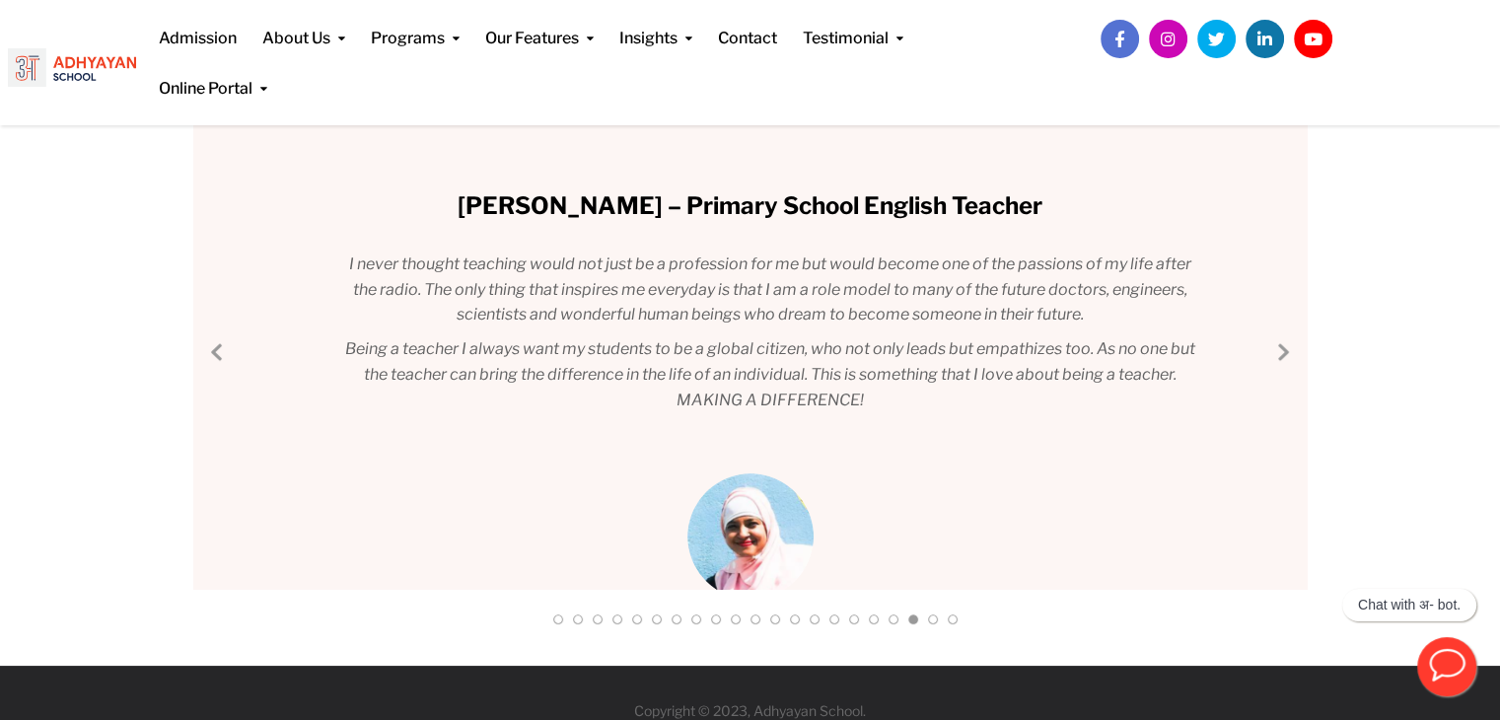
click at [1284, 339] on link "Next Slide" at bounding box center [1283, 351] width 24 height 24
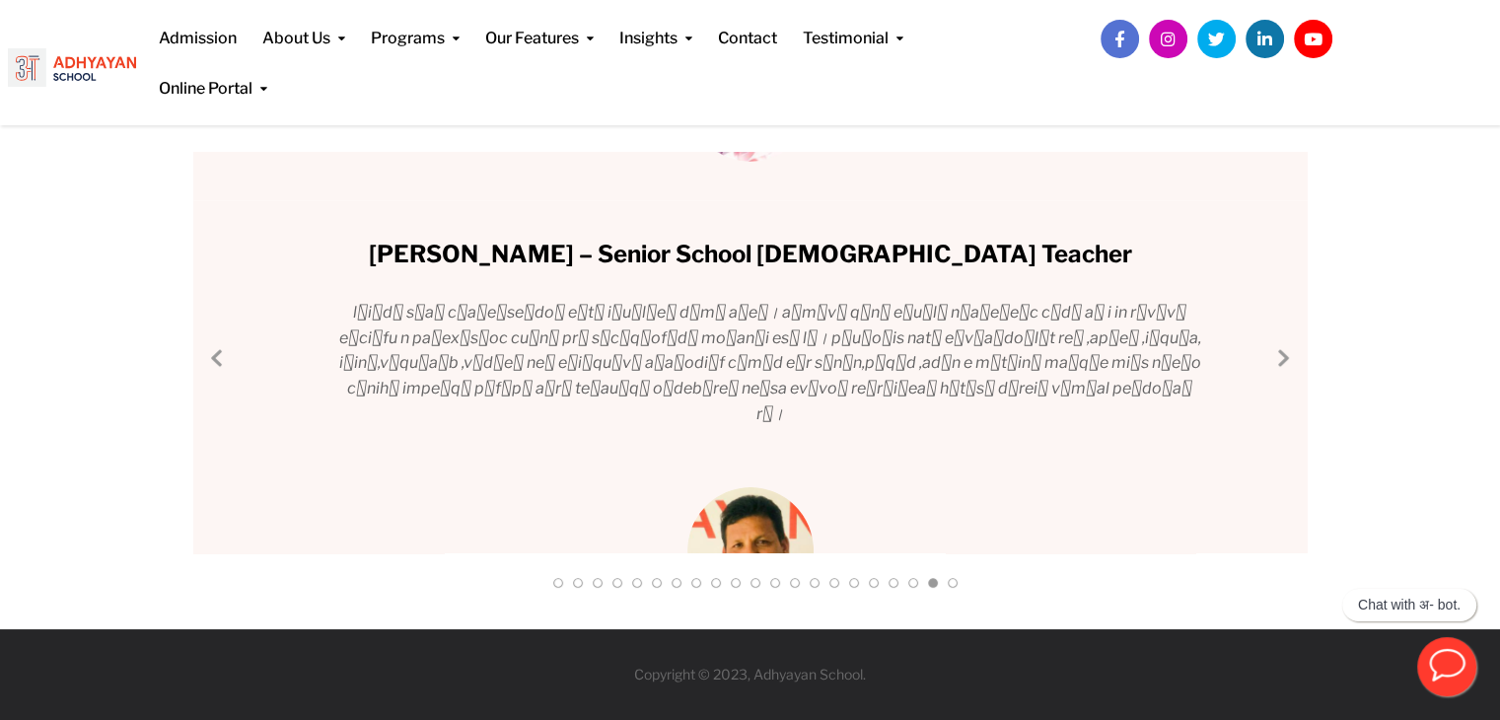
scroll to position [151, 0]
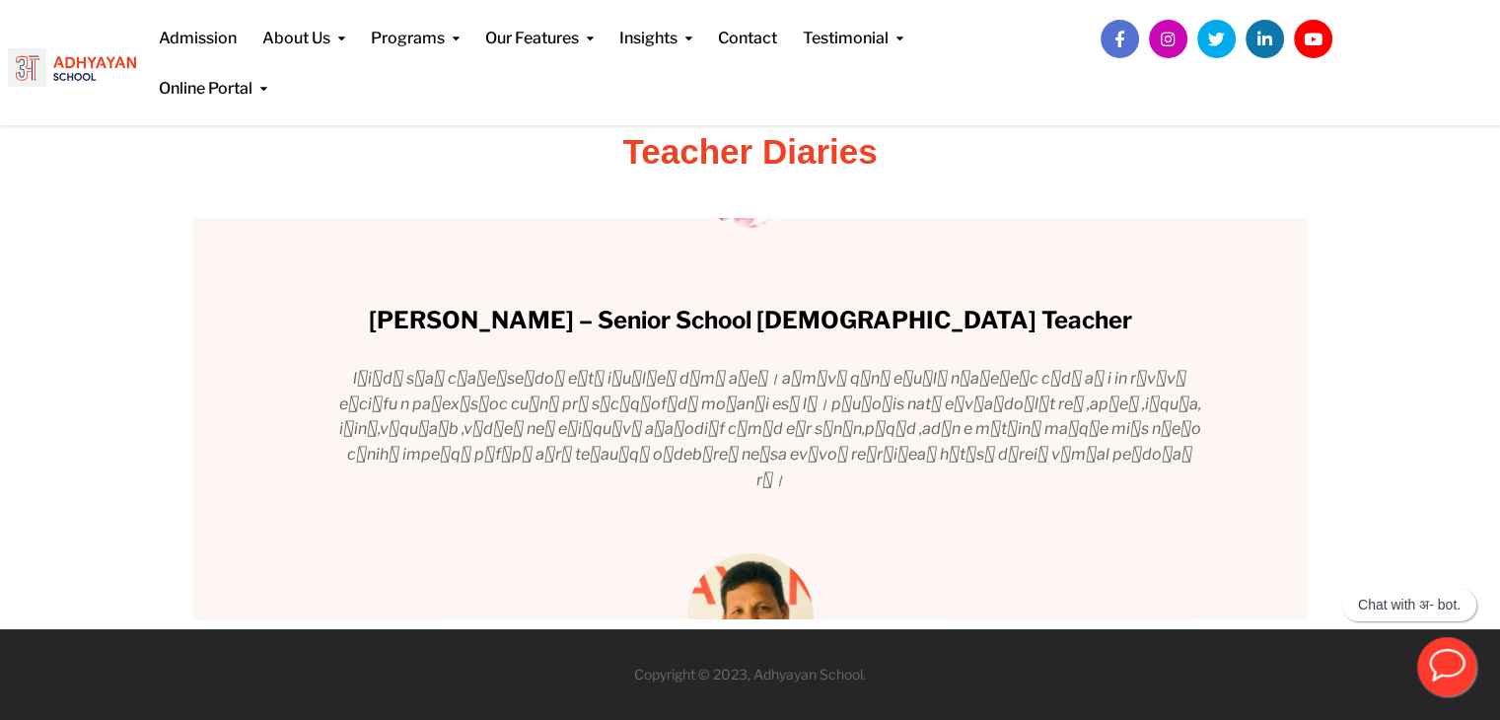
click at [1284, 339] on div "[PERSON_NAME] – Middle School Coordinator I never thought I would be a teacher;…" at bounding box center [750, 418] width 1114 height 401
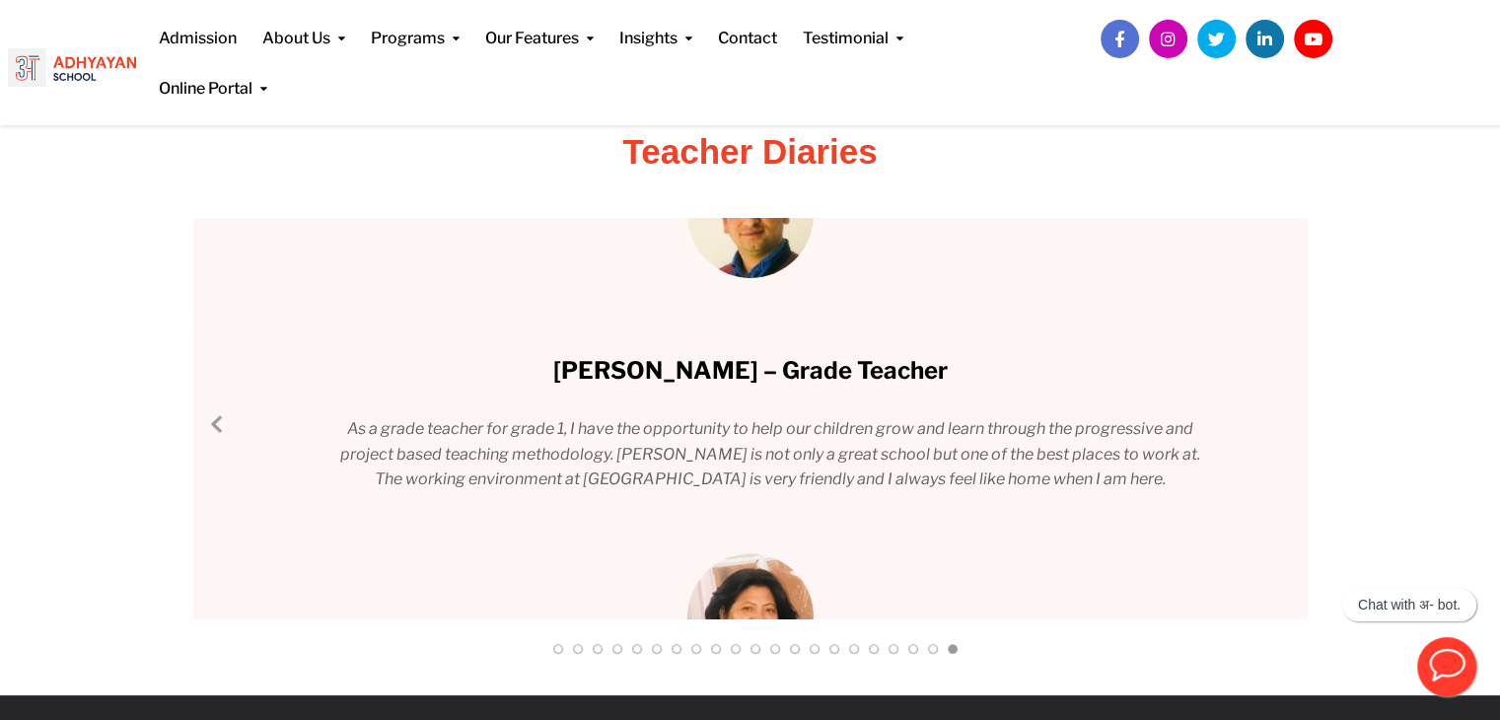
click at [210, 415] on link "Previous Slide" at bounding box center [218, 423] width 24 height 24
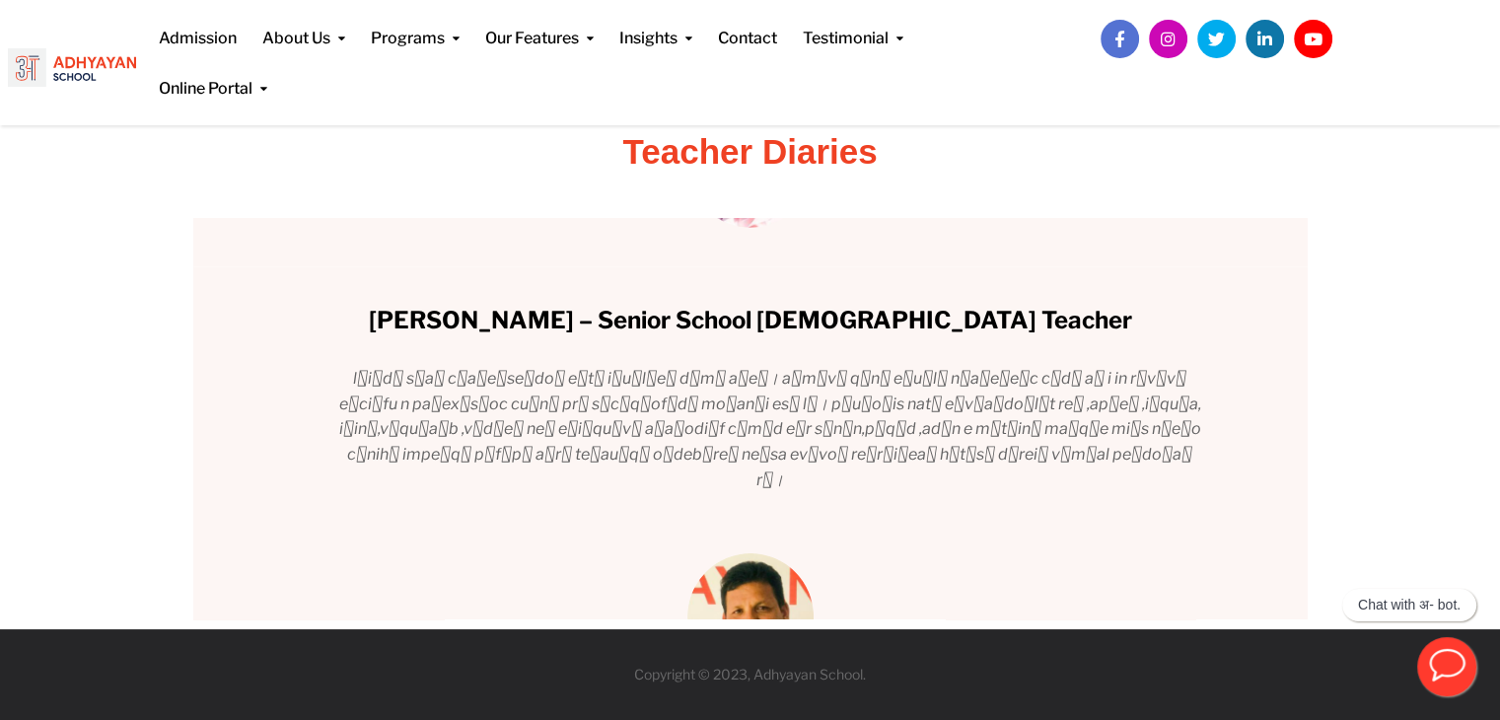
click at [1273, 443] on div "[PERSON_NAME] – Middle School Coordinator I never thought I would be a teacher;…" at bounding box center [750, 418] width 1114 height 401
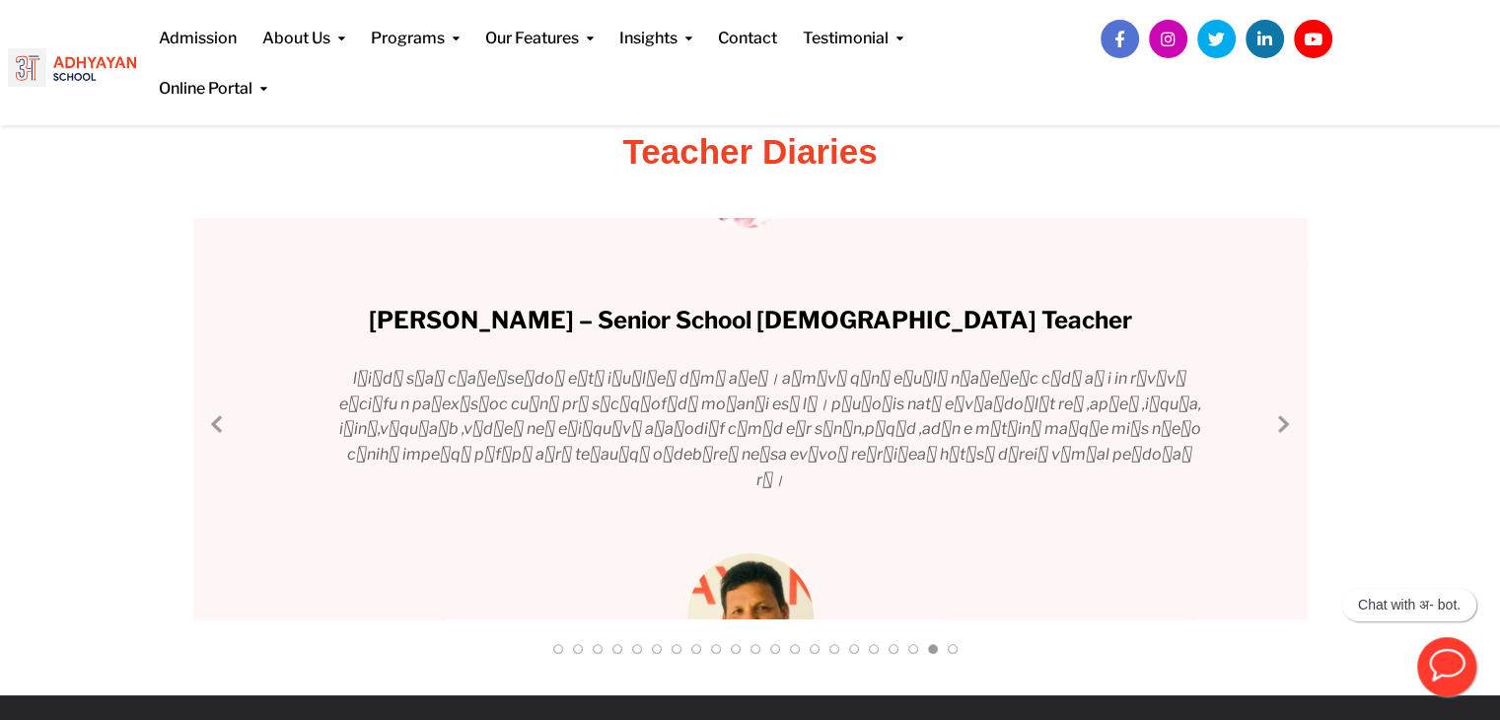
click at [1291, 425] on link "Next Slide" at bounding box center [1283, 423] width 24 height 24
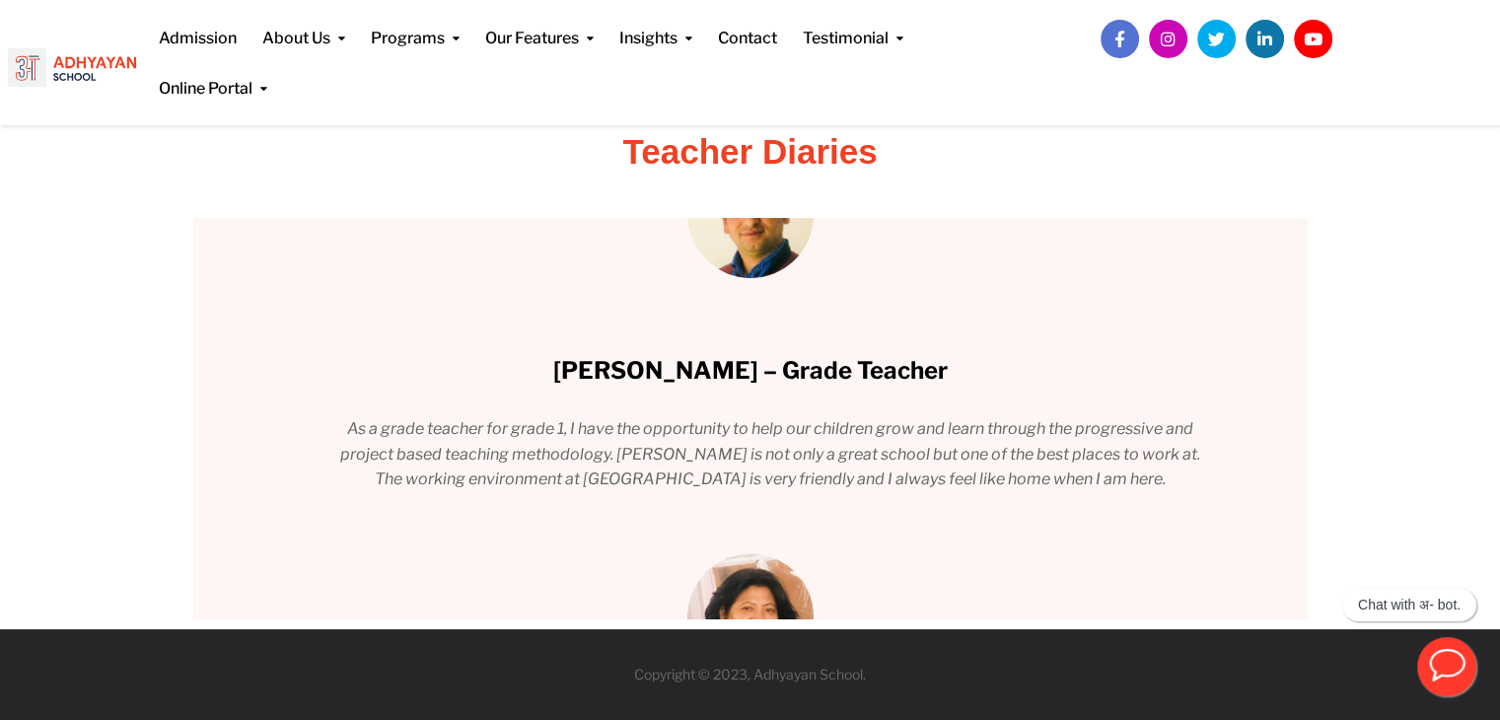
click at [1291, 425] on div "[PERSON_NAME] – Middle School Coordinator I never thought I would be a teacher;…" at bounding box center [750, 418] width 1114 height 401
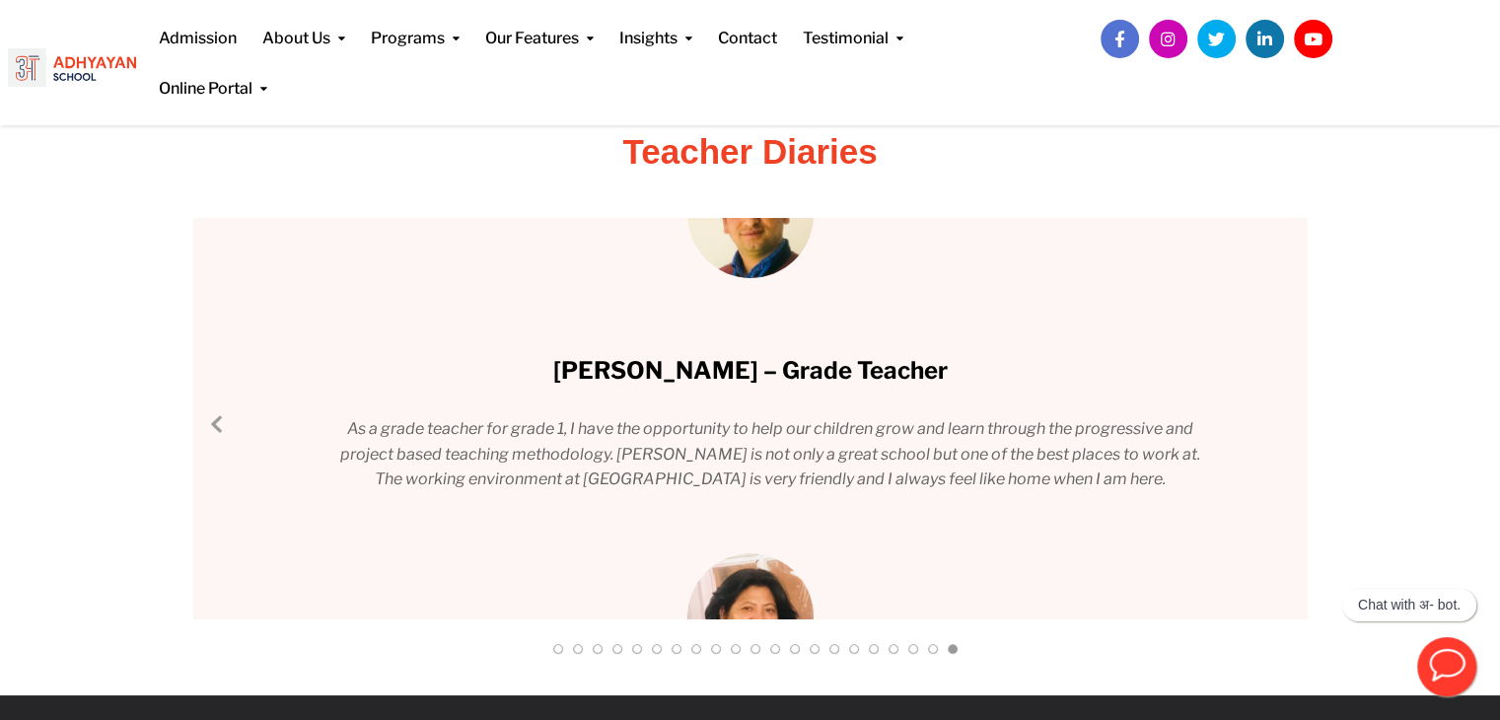
scroll to position [217, 0]
